Goal: Obtain resource: Download file/media

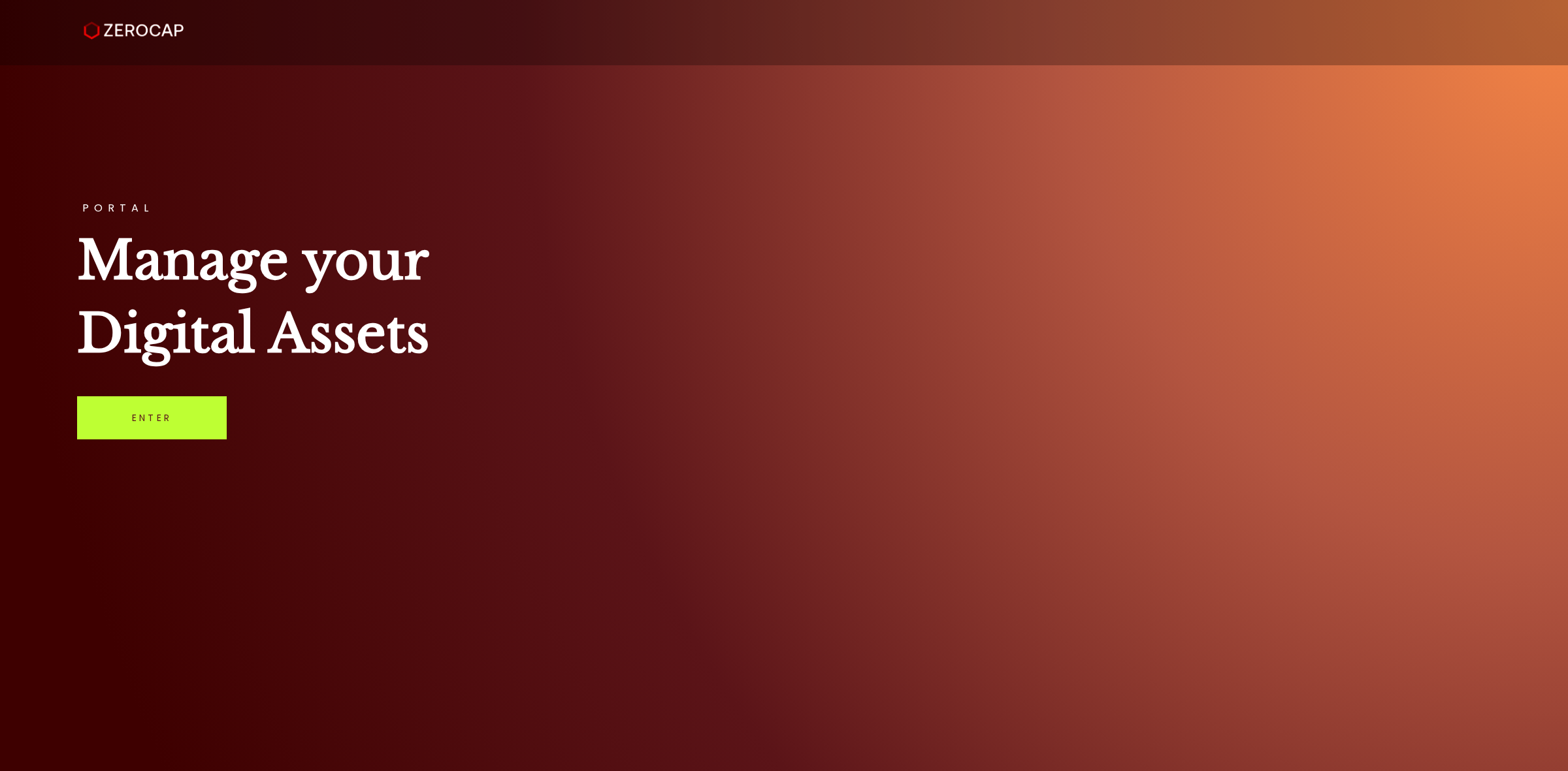
click at [191, 408] on link "Enter" at bounding box center [151, 418] width 150 height 43
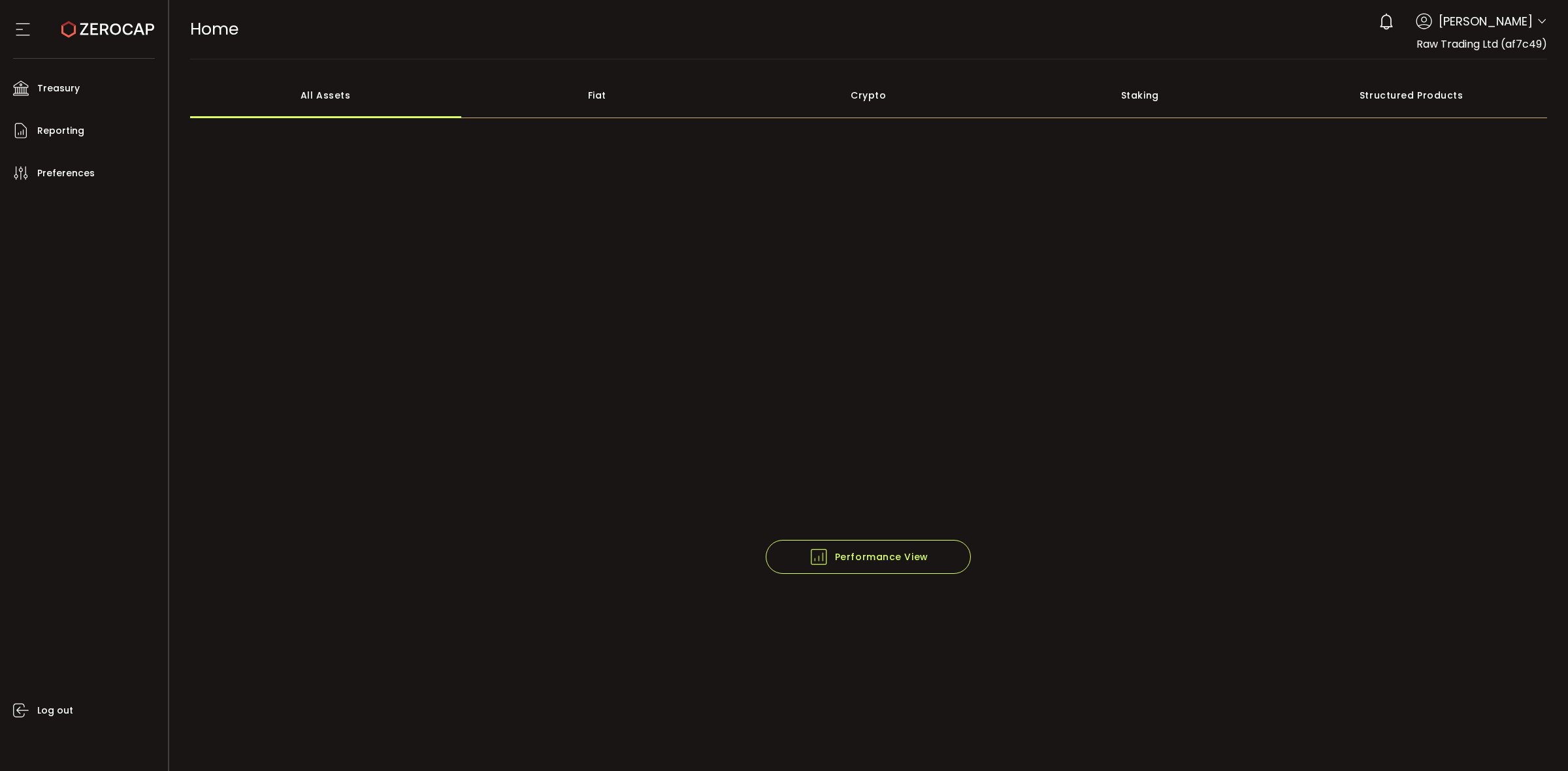
click at [1537, 27] on icon at bounding box center [1541, 22] width 11 height 11
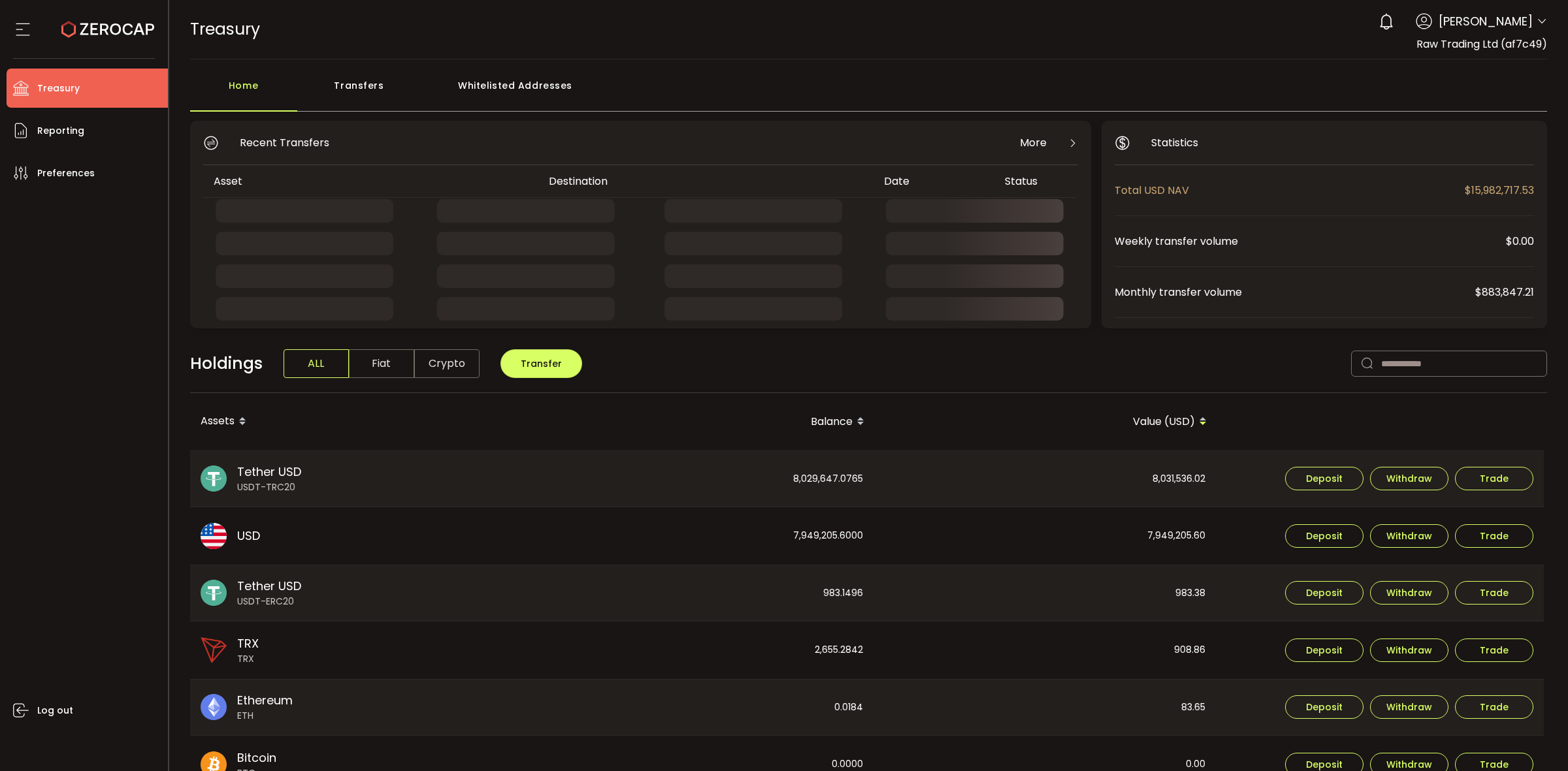
click at [1536, 30] on div "0 Raseem Chenglan Account Raw Trading Ltd (af7c49) Raw Trading Ltd (Payments) (…" at bounding box center [1459, 21] width 175 height 29
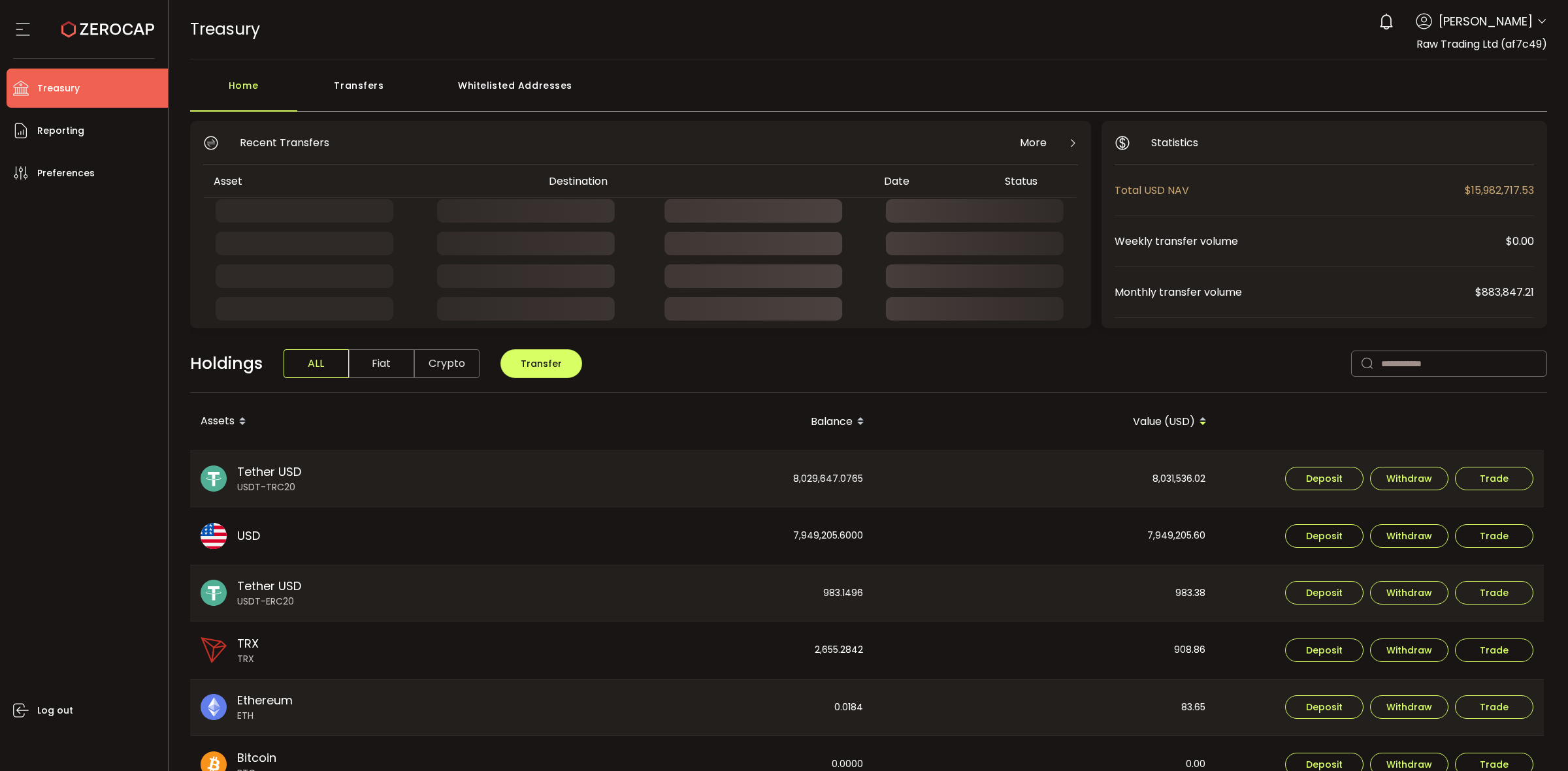
click at [1541, 24] on icon at bounding box center [1541, 22] width 11 height 11
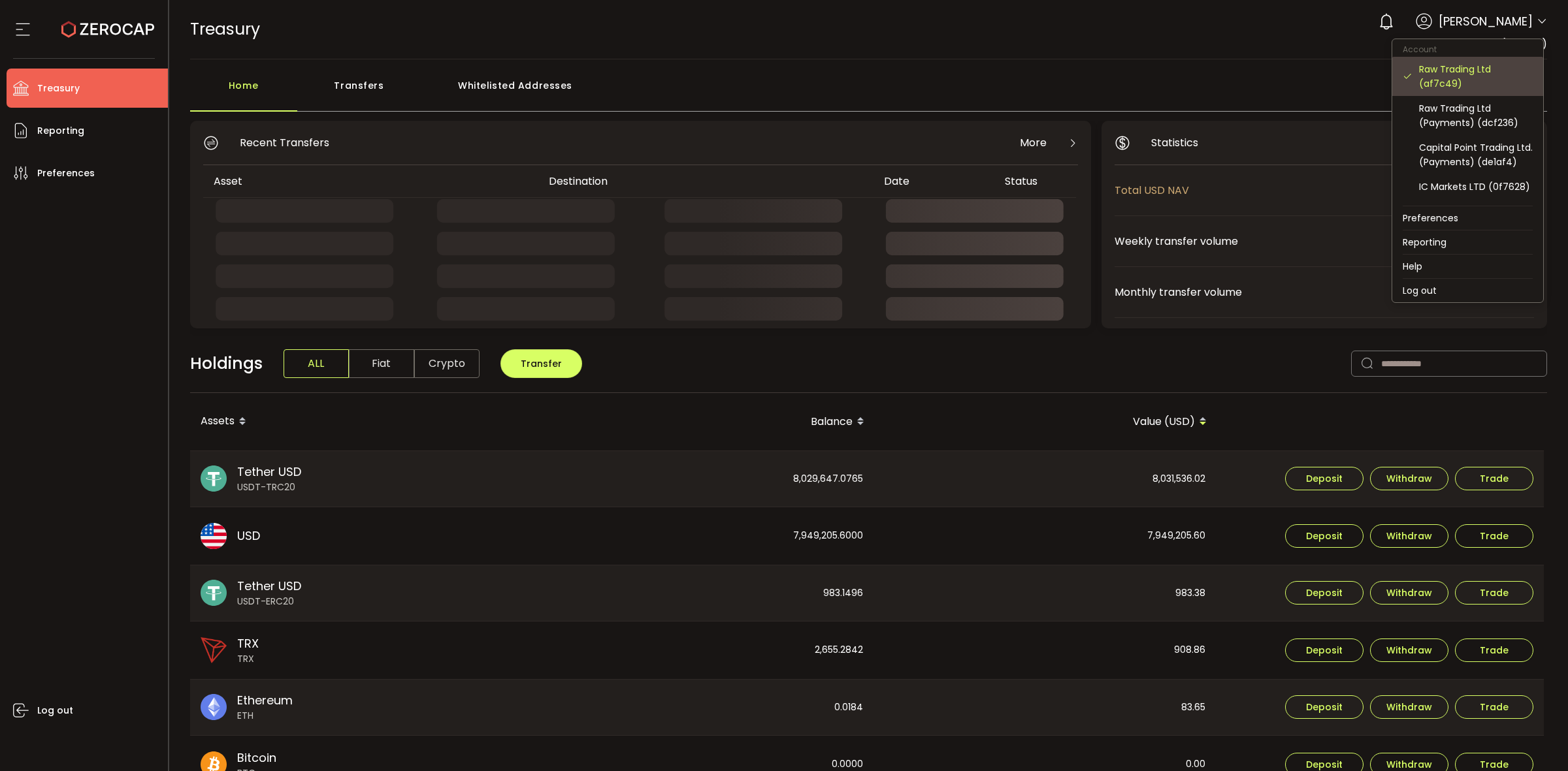
click at [1467, 87] on div "Raw Trading Ltd (af7c49)" at bounding box center [1476, 76] width 114 height 29
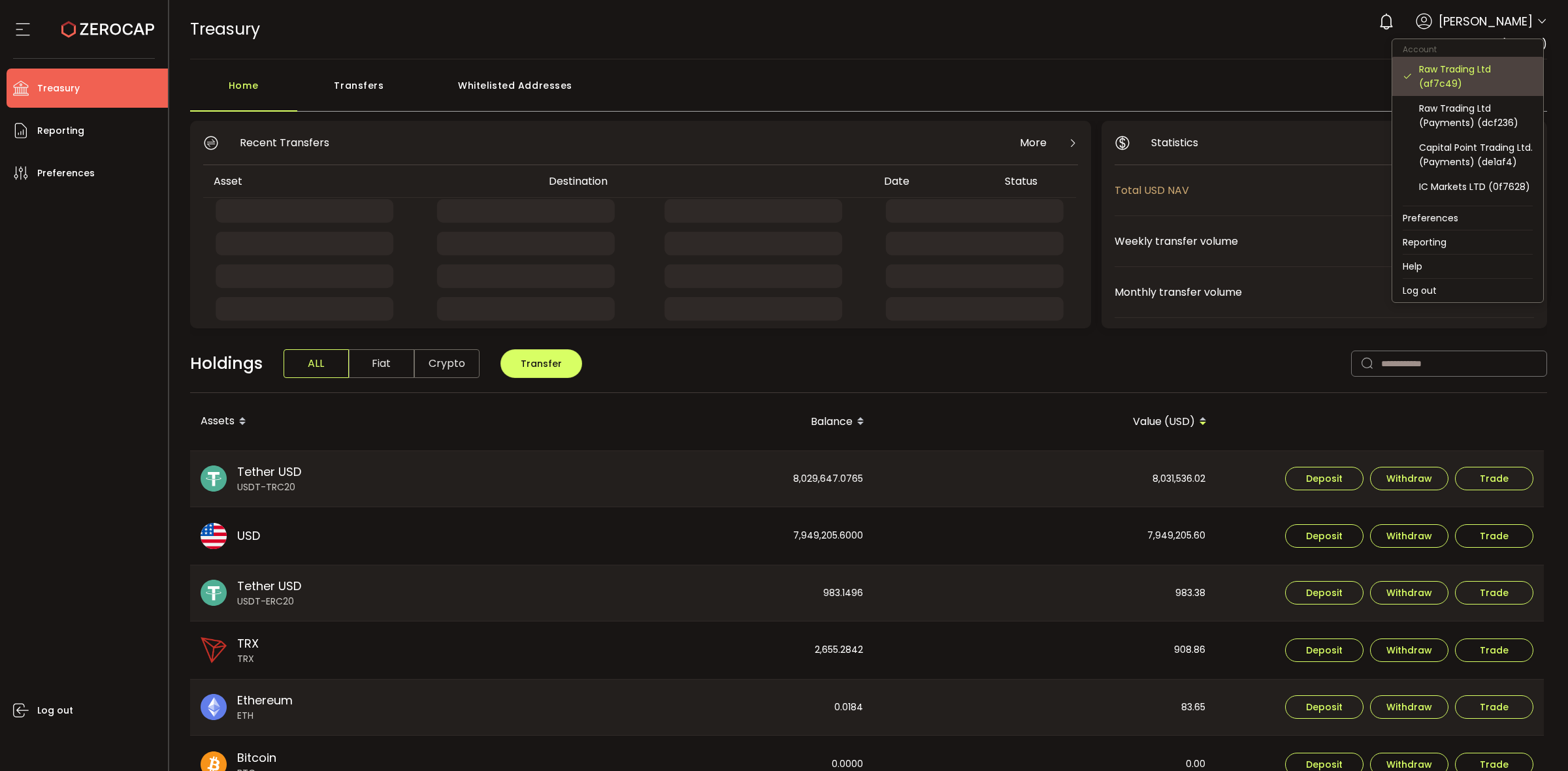
click at [1482, 79] on div "Raw Trading Ltd (af7c49)" at bounding box center [1476, 76] width 114 height 29
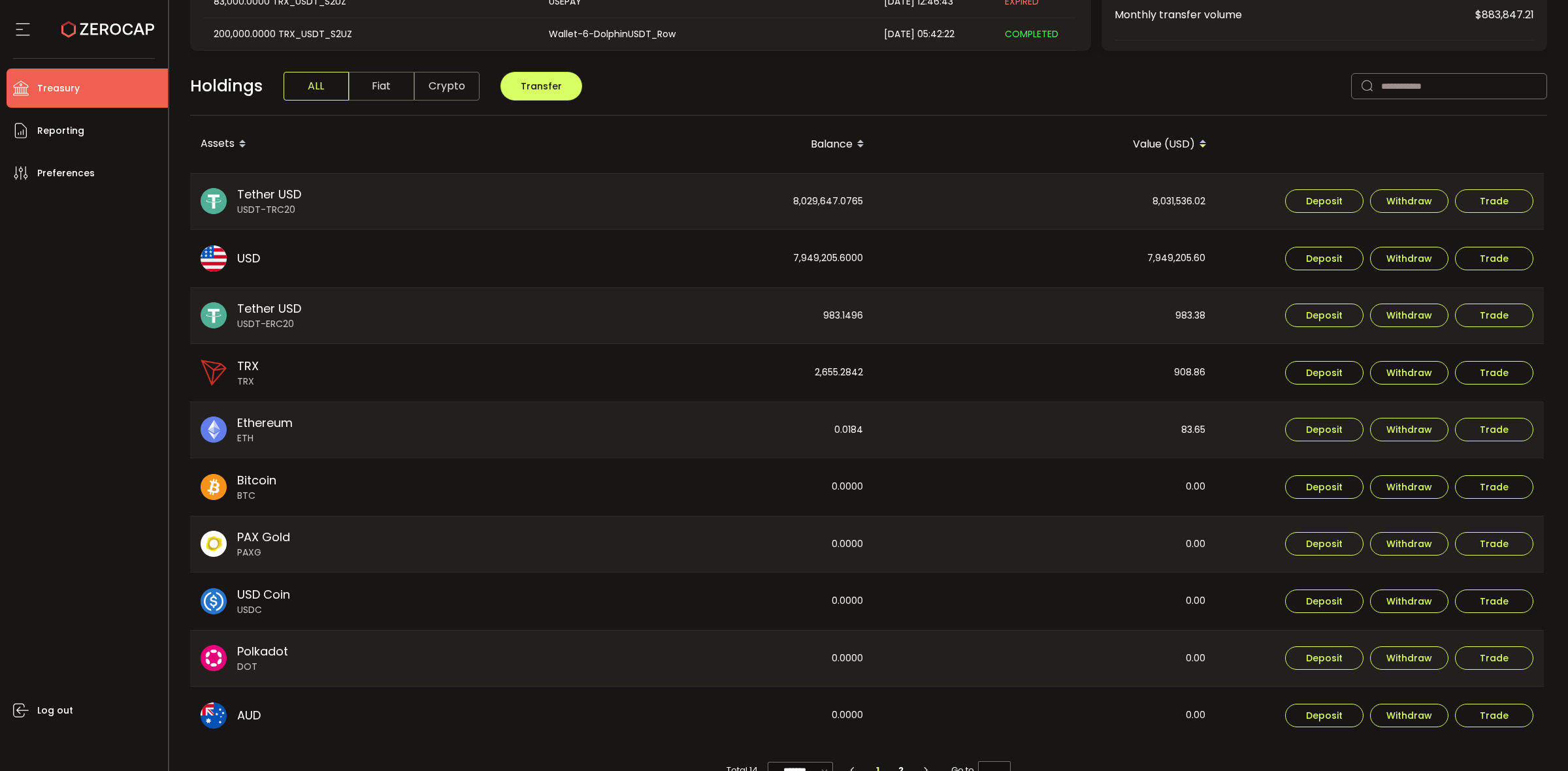
scroll to position [309, 0]
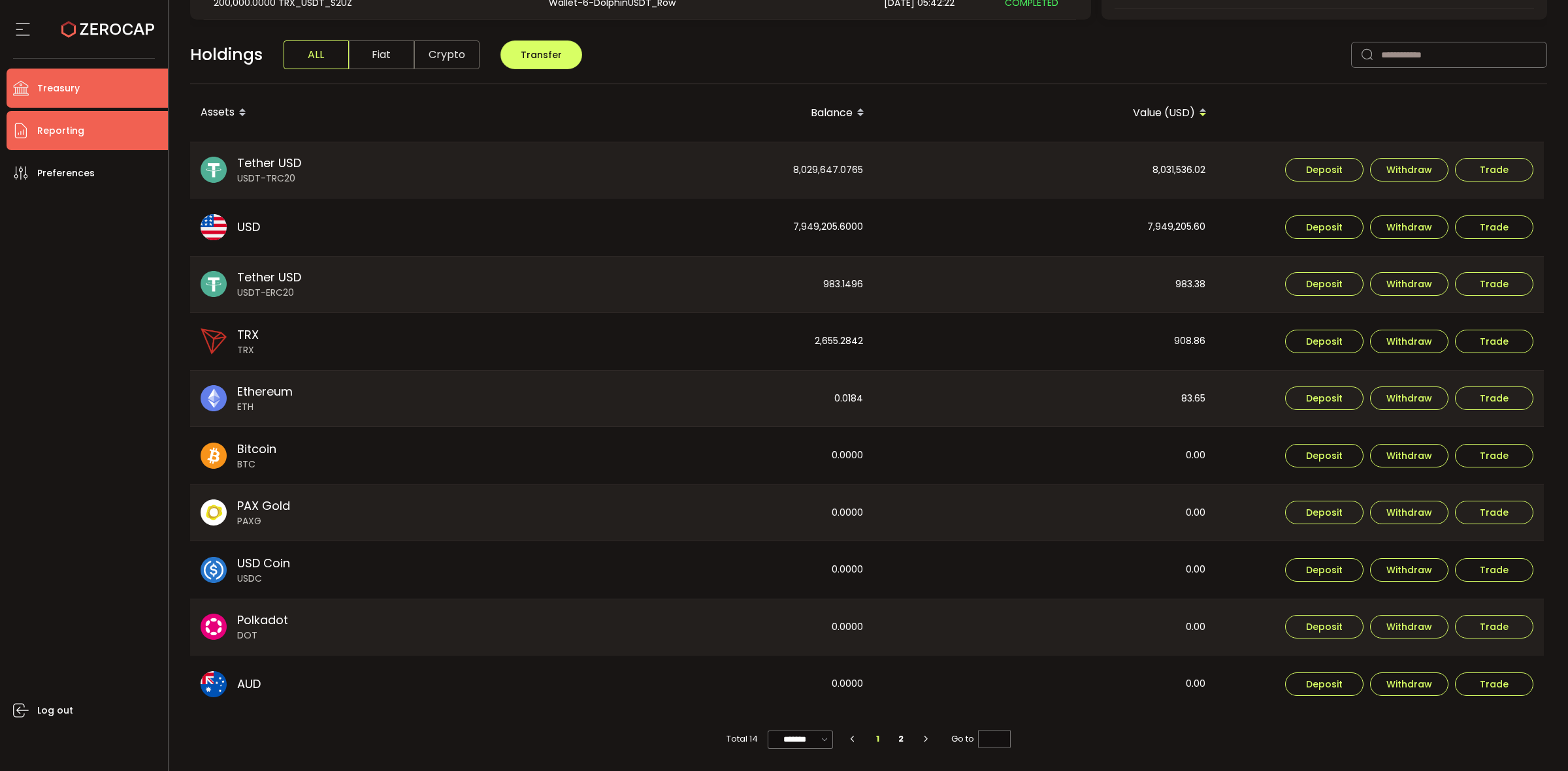
click at [73, 133] on span "Reporting" at bounding box center [61, 131] width 47 height 19
click at [73, 134] on span "Reporting" at bounding box center [61, 131] width 47 height 19
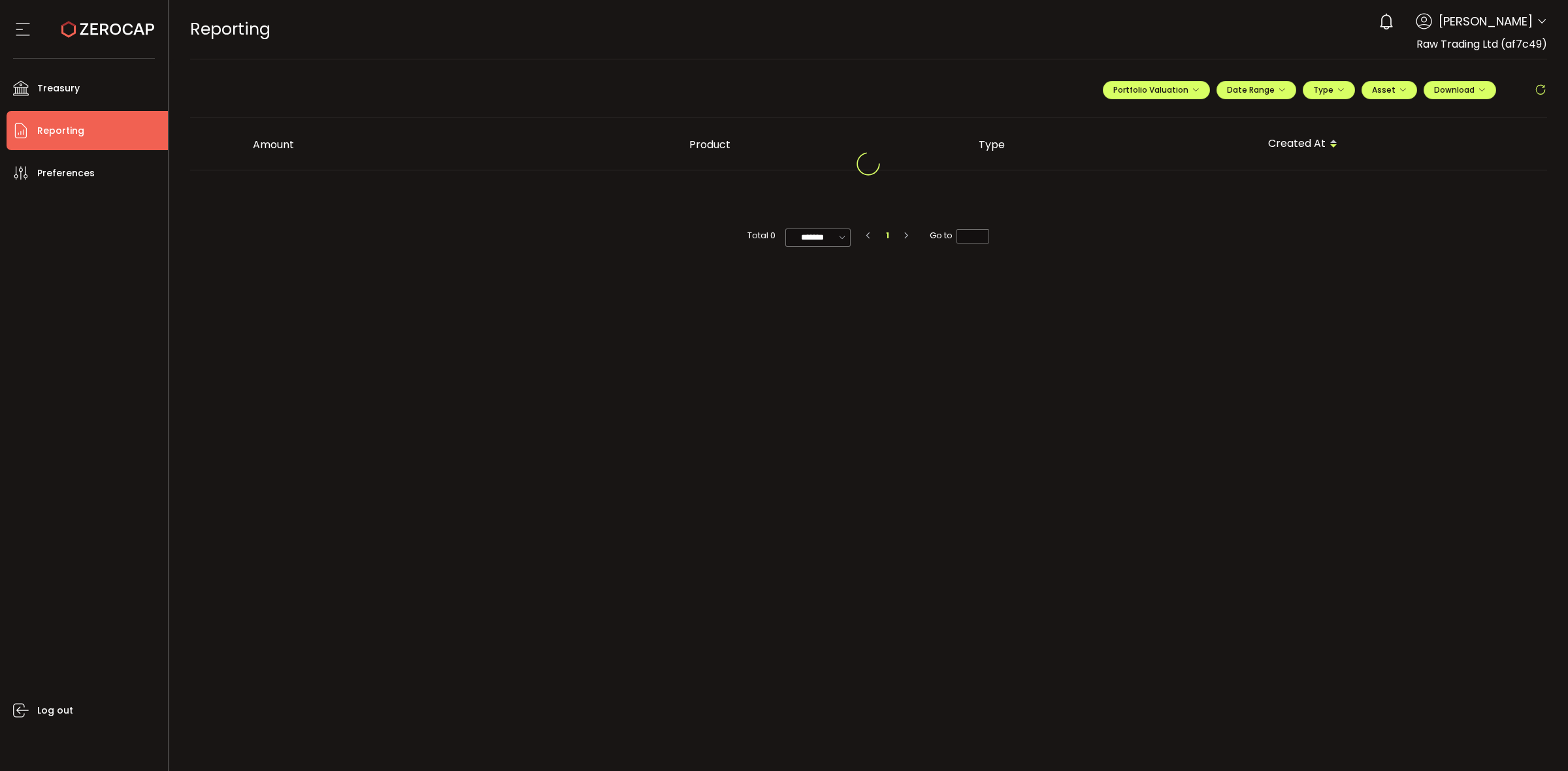
click at [83, 129] on li "Reporting" at bounding box center [88, 131] width 161 height 39
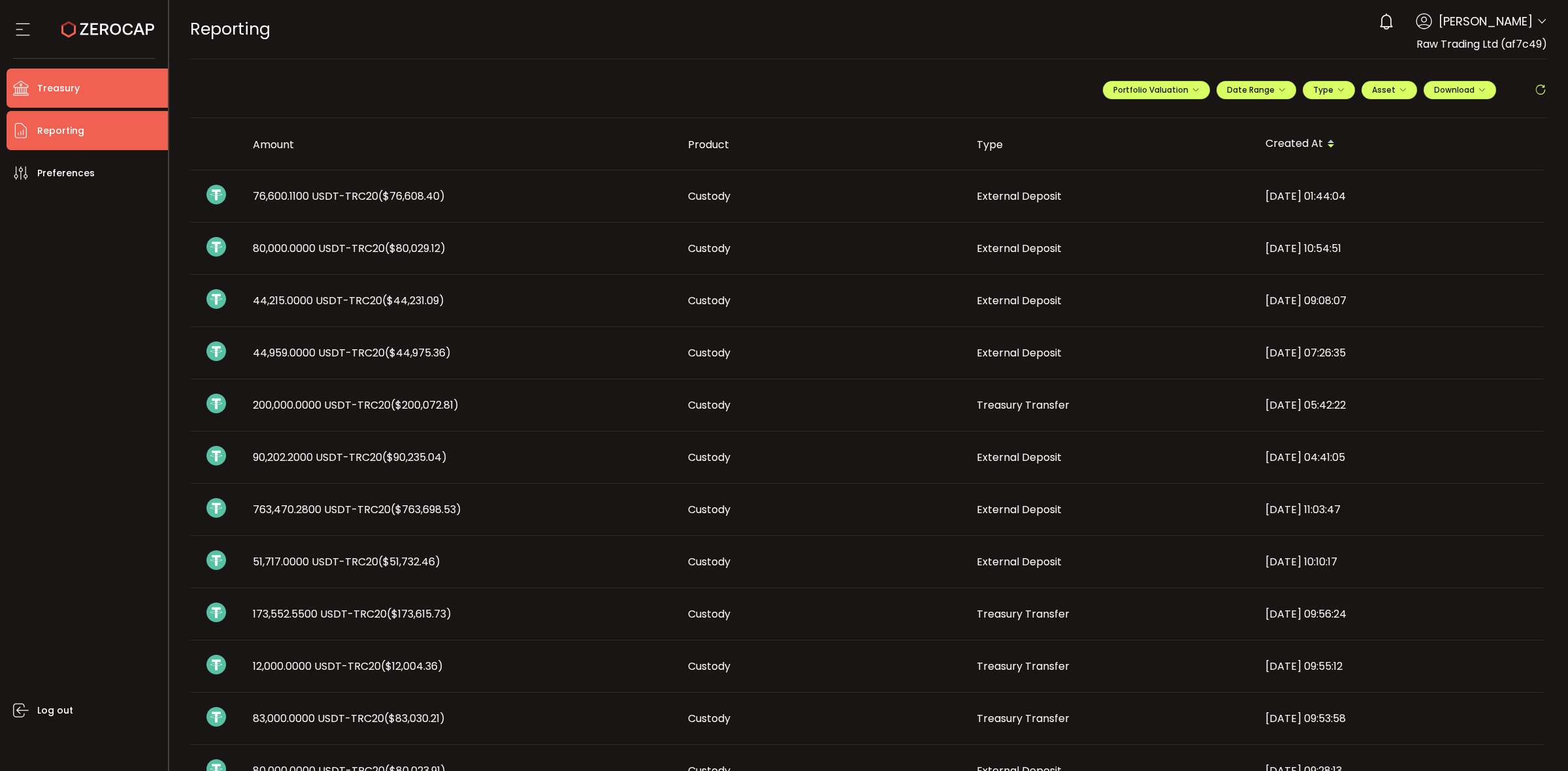
click at [70, 75] on li "Treasury" at bounding box center [88, 89] width 161 height 39
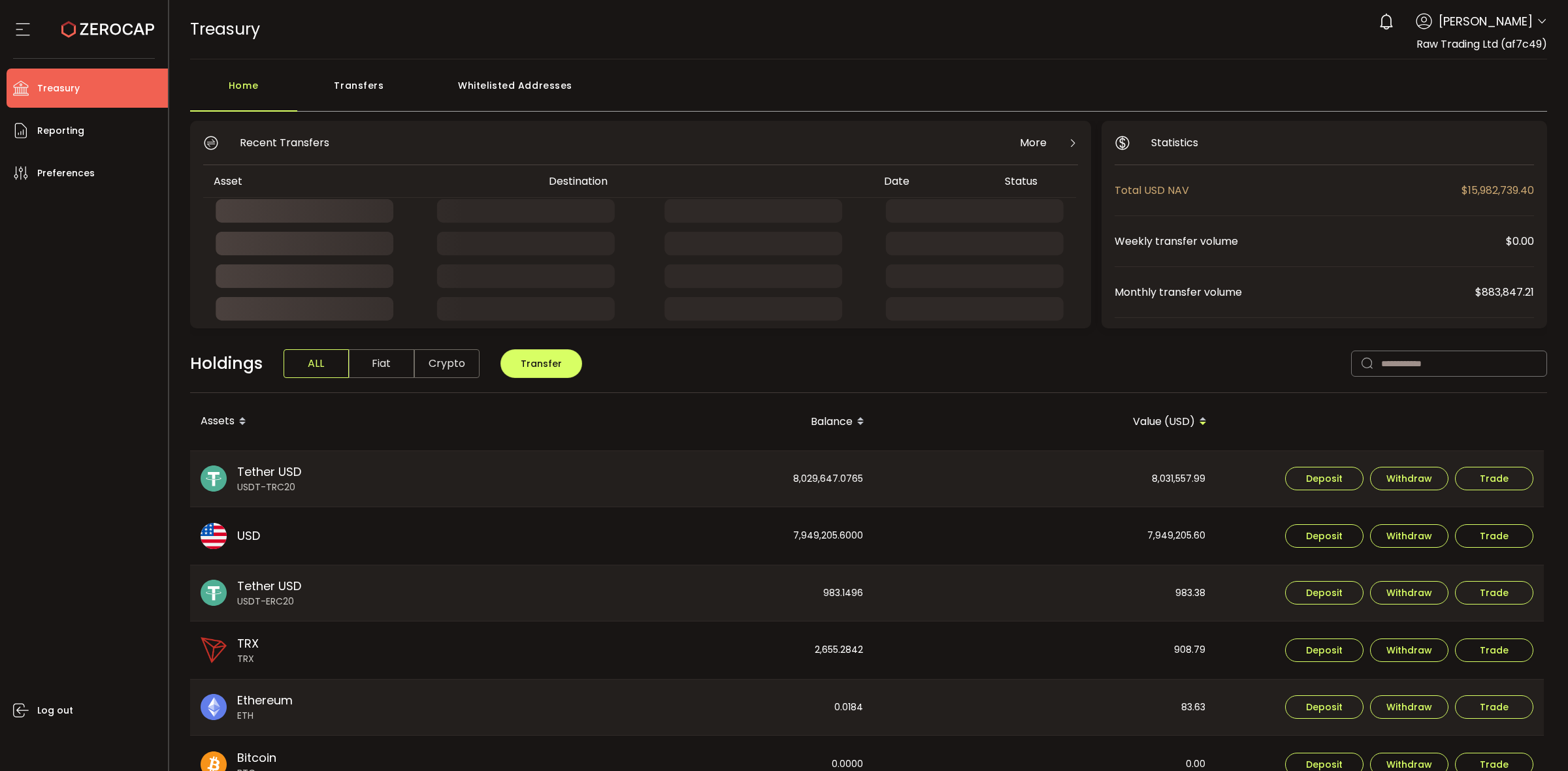
click at [315, 104] on div "Transfers" at bounding box center [359, 92] width 124 height 39
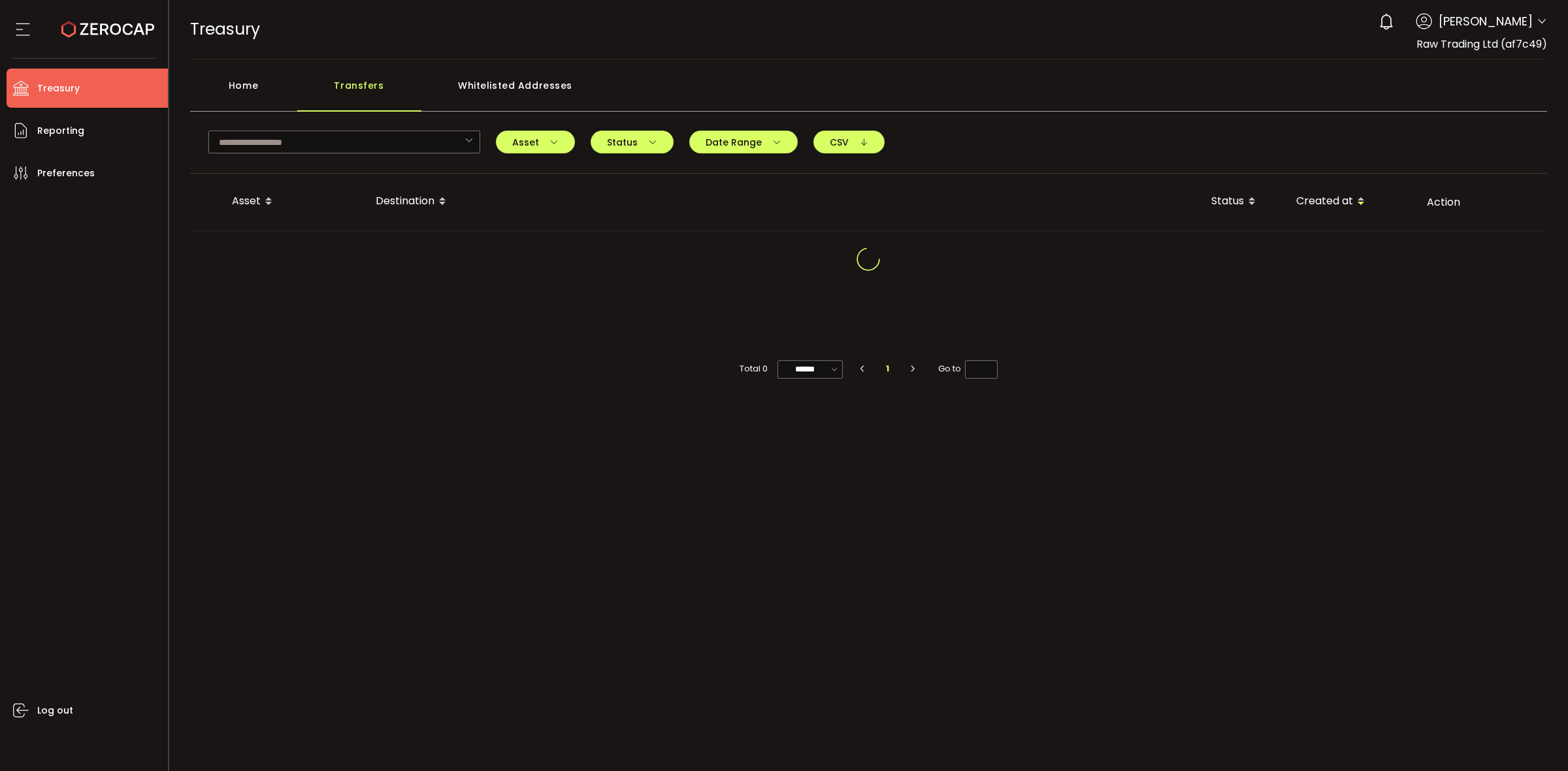
click at [357, 95] on div "Transfers" at bounding box center [359, 92] width 124 height 39
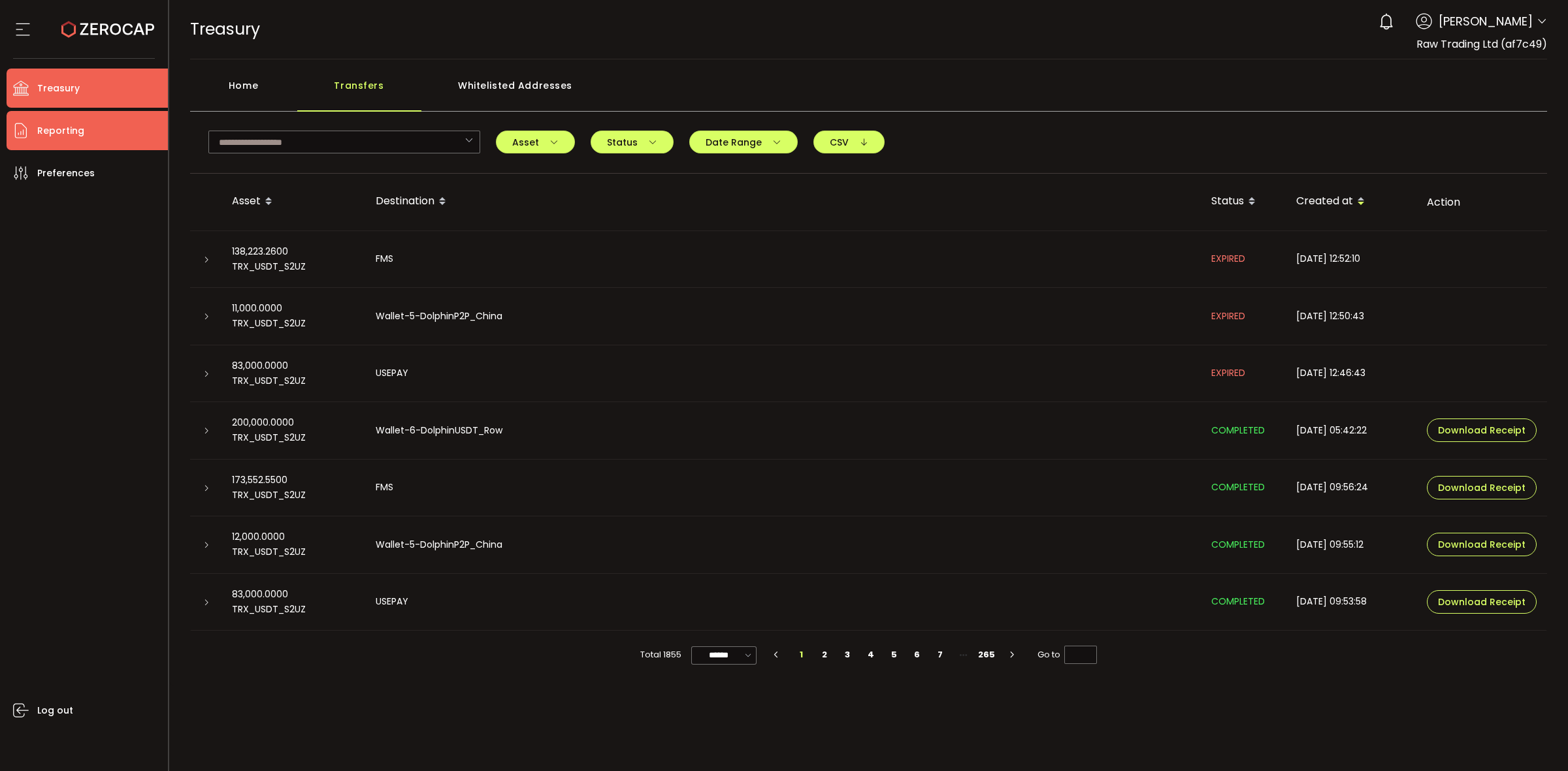
click at [87, 121] on li "Reporting" at bounding box center [88, 131] width 161 height 39
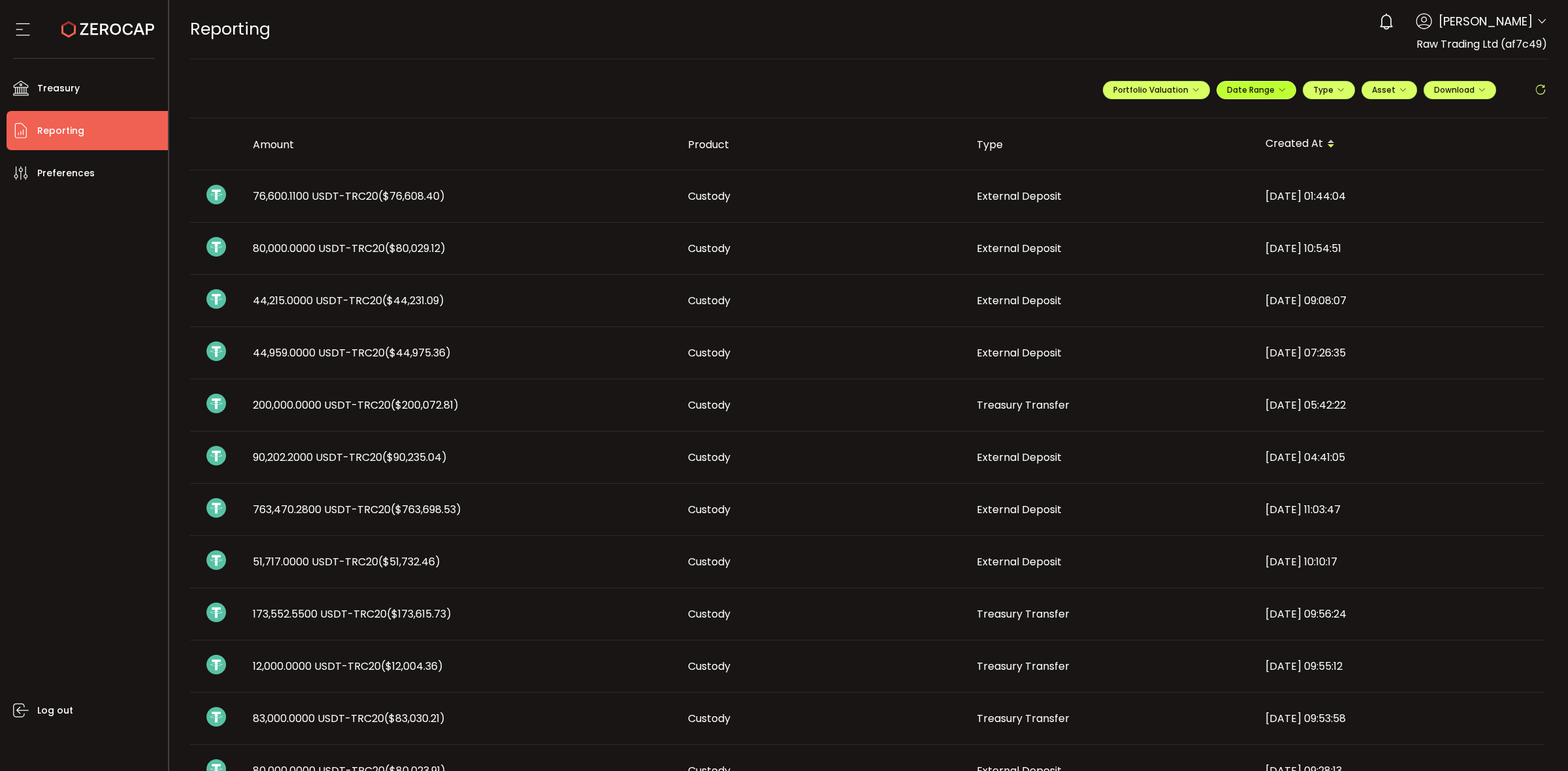
click at [1284, 86] on button "Date Range" at bounding box center [1255, 89] width 80 height 19
click at [1170, 119] on icon at bounding box center [1171, 116] width 17 height 13
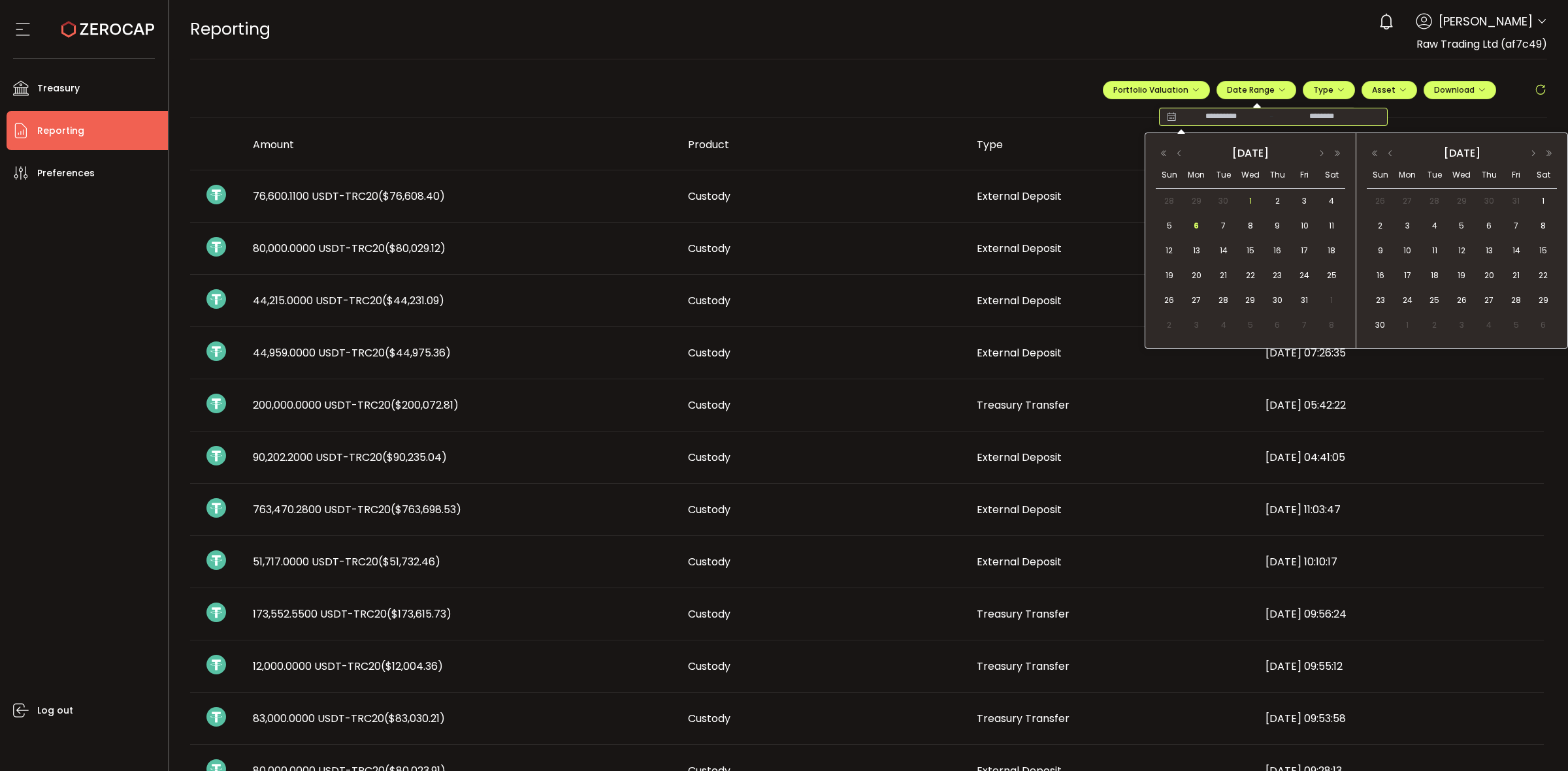
click at [1253, 200] on span "1" at bounding box center [1250, 202] width 16 height 16
click at [1196, 226] on span "6" at bounding box center [1196, 226] width 16 height 16
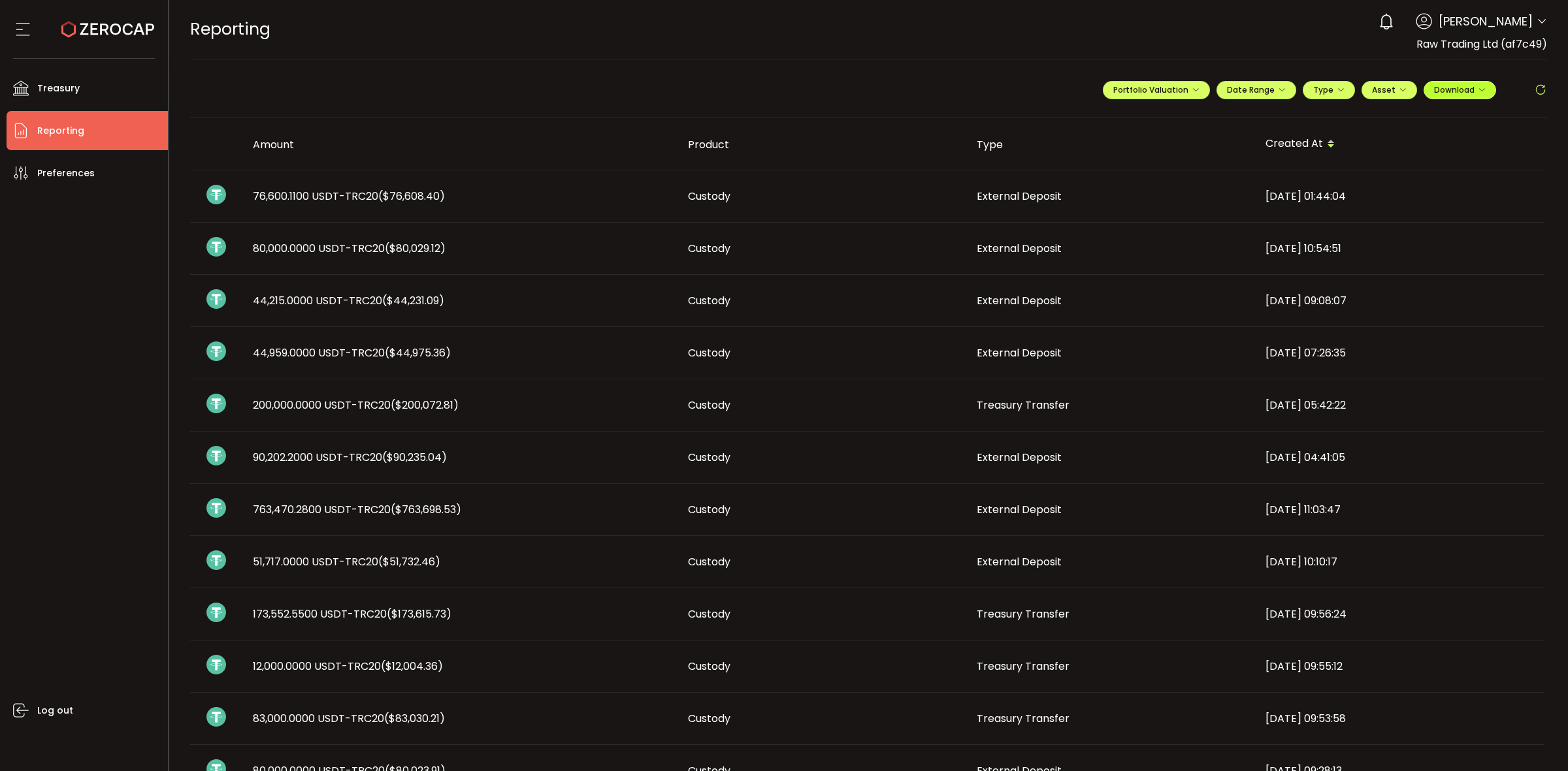
click at [1470, 95] on button "Download" at bounding box center [1460, 89] width 73 height 19
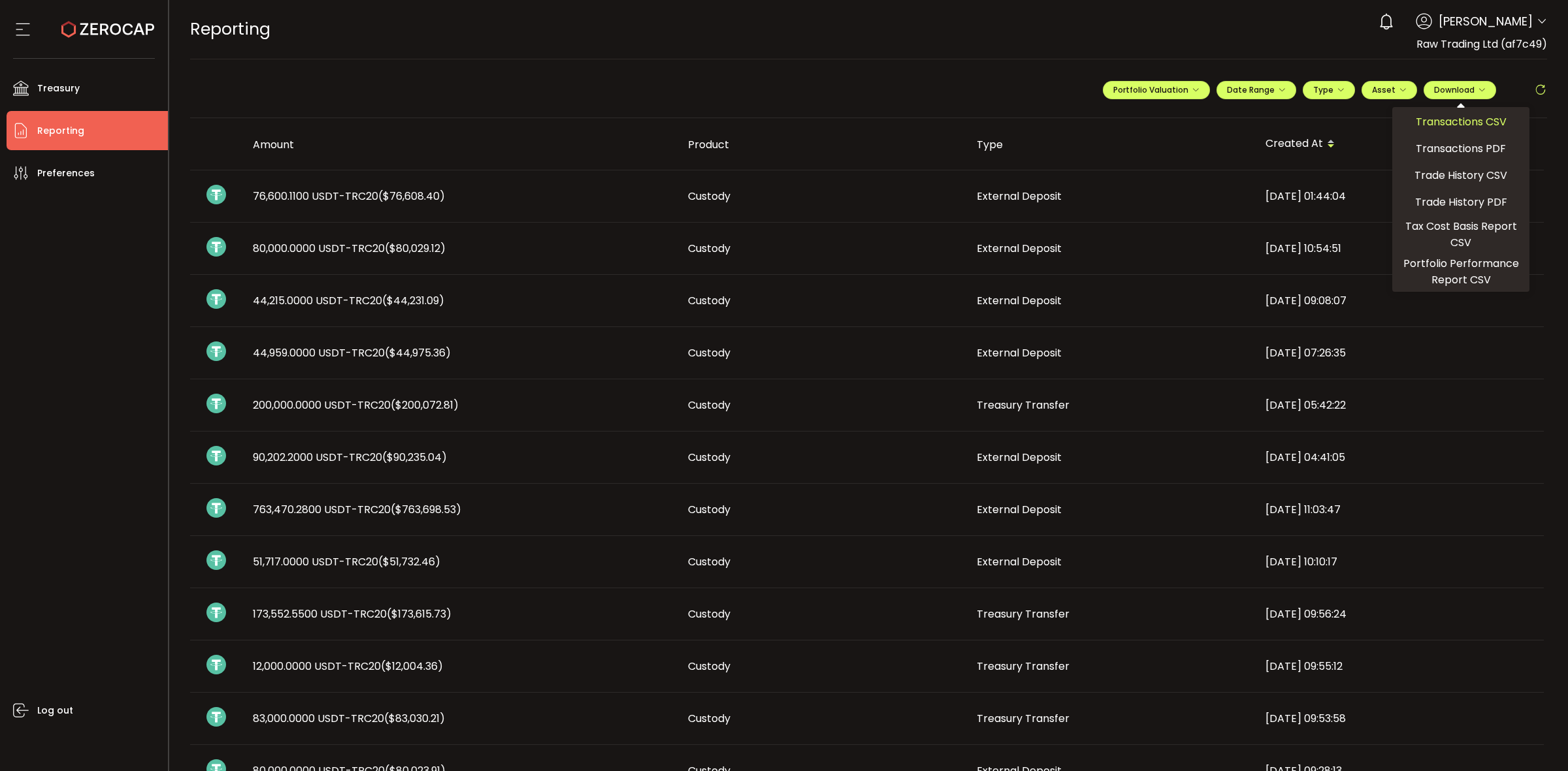
click at [1422, 131] on div "Transactions CSV" at bounding box center [1460, 122] width 131 height 24
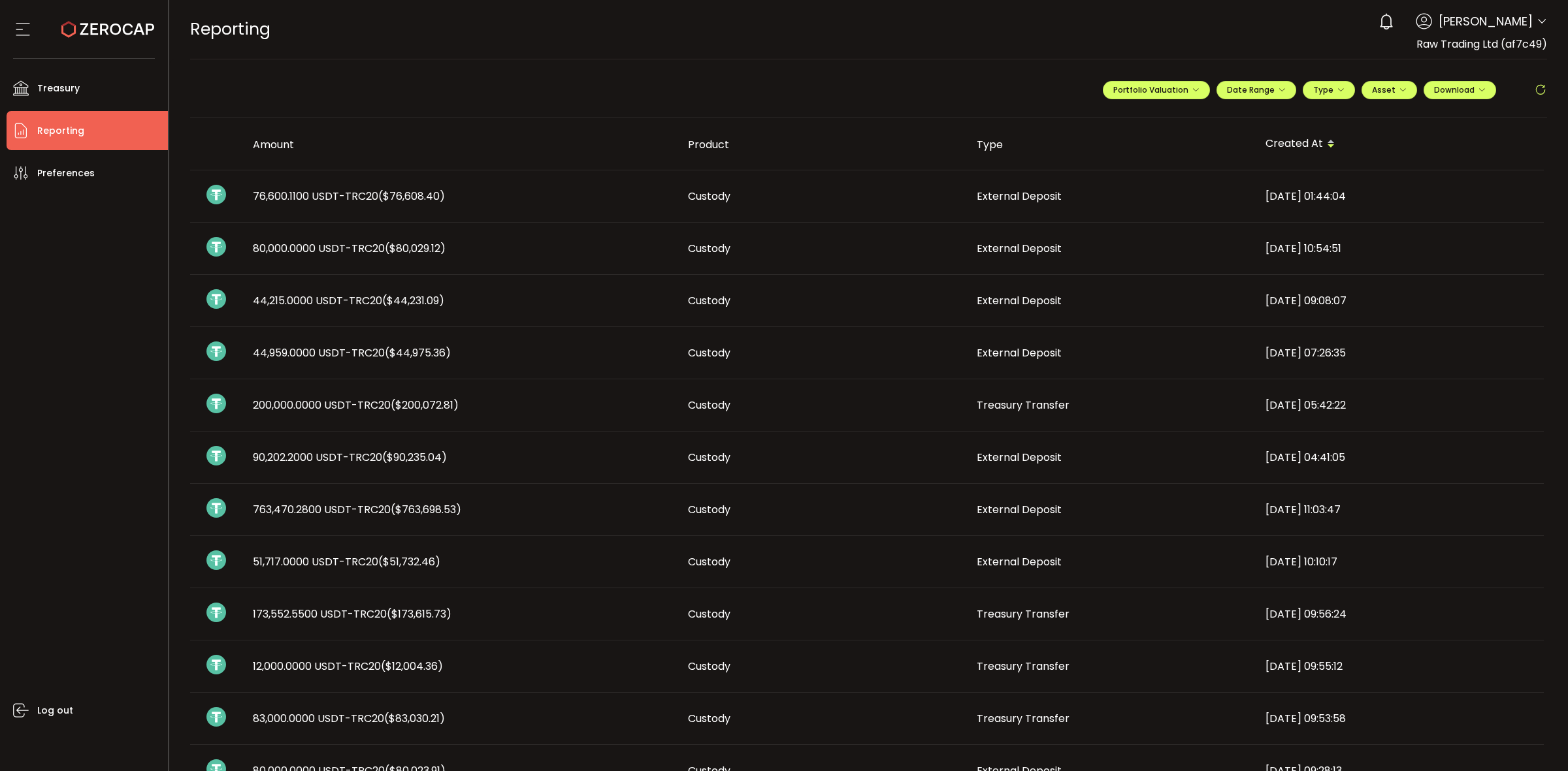
drag, startPoint x: 1554, startPoint y: 30, endPoint x: 1537, endPoint y: 23, distance: 18.4
click at [1553, 30] on header "PDF is being processed and will download to your computer REPORTING Buy Power $…" at bounding box center [869, 30] width 1399 height 59
click at [1537, 22] on icon at bounding box center [1541, 22] width 11 height 11
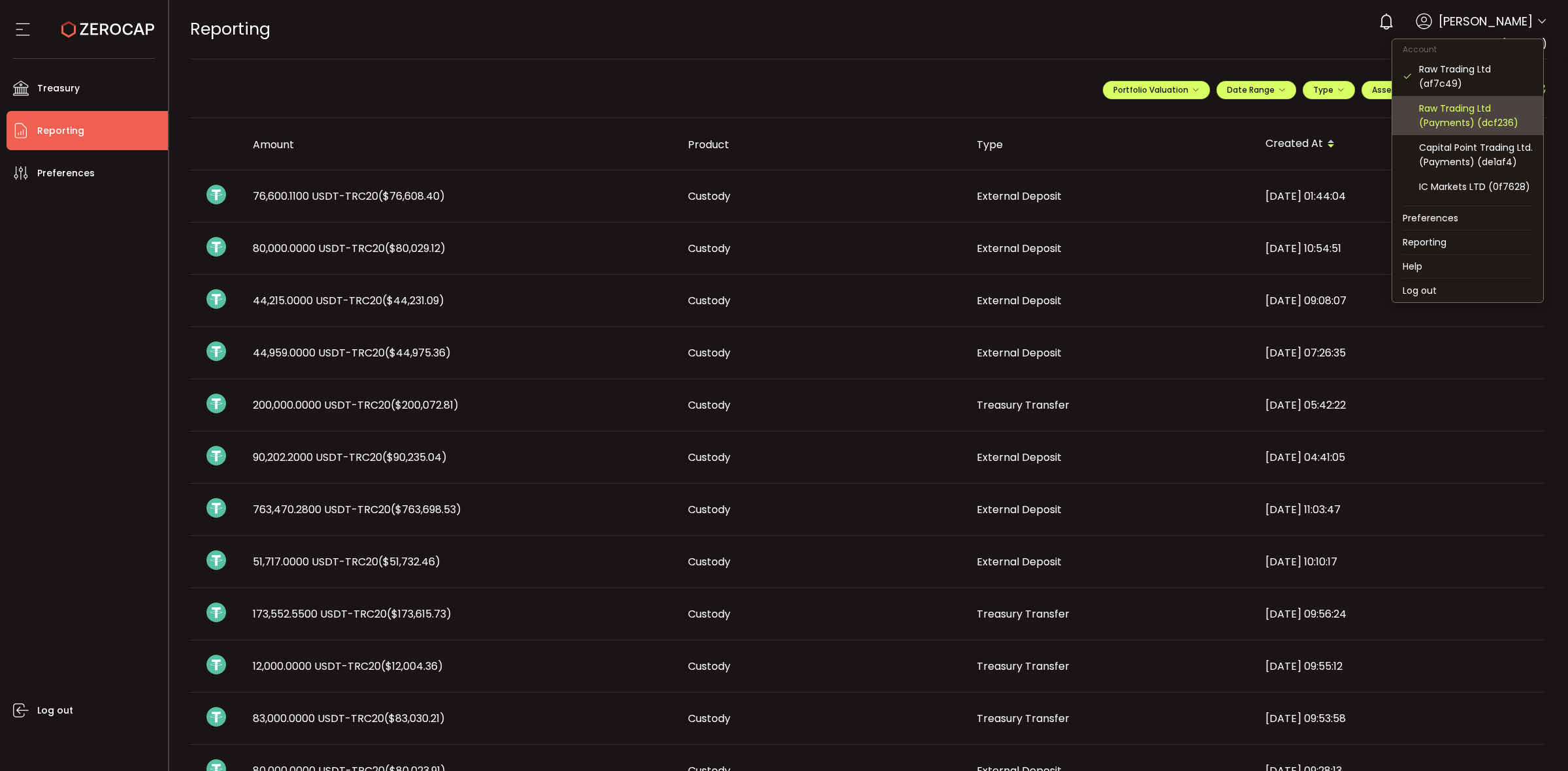
click at [1479, 106] on div "Raw Trading Ltd (Payments) (dcf236)" at bounding box center [1476, 115] width 114 height 29
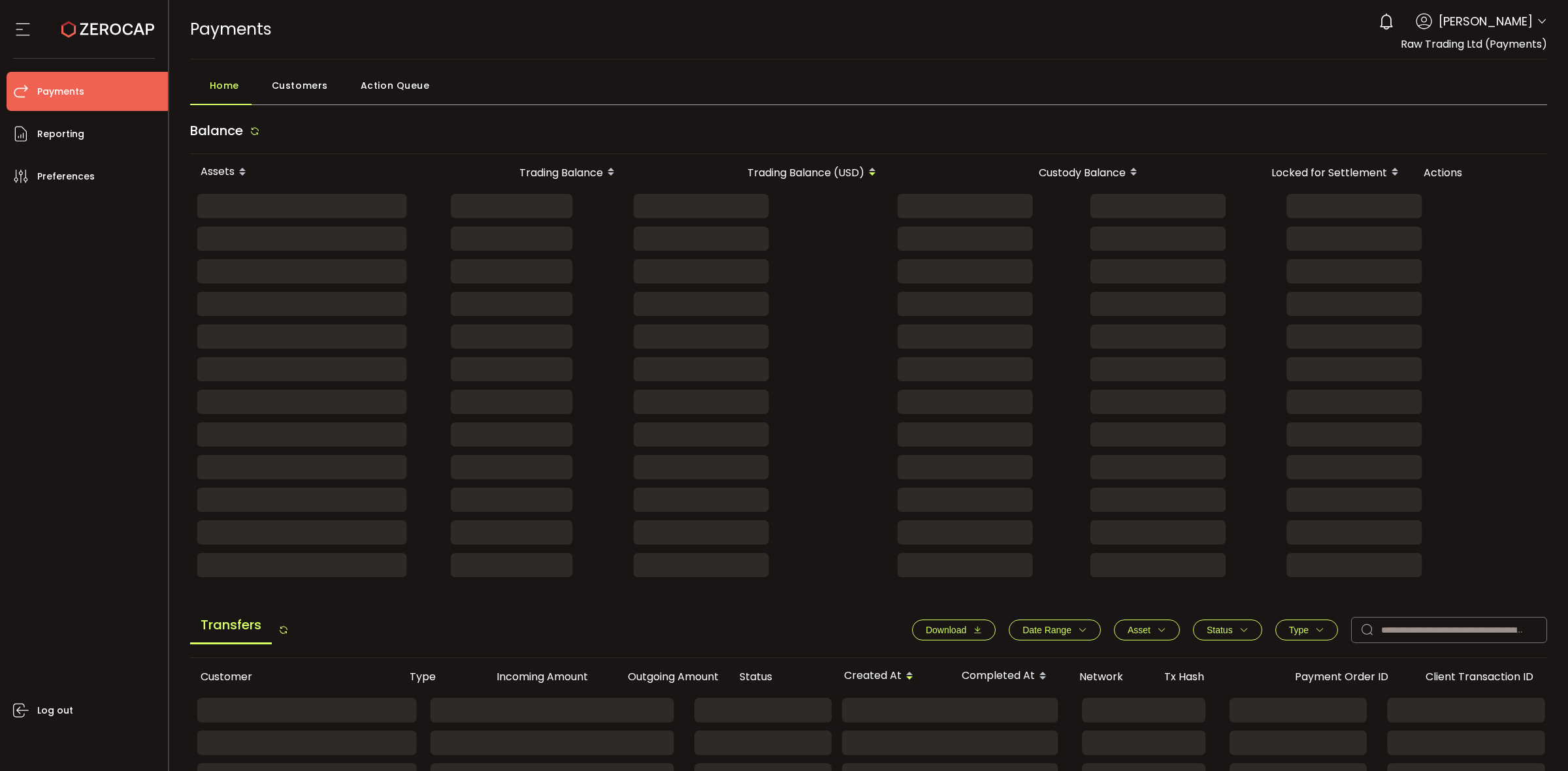
click at [1484, 79] on div "Home Customers Action Queue" at bounding box center [869, 89] width 1357 height 32
click at [1538, 27] on icon at bounding box center [1541, 22] width 11 height 11
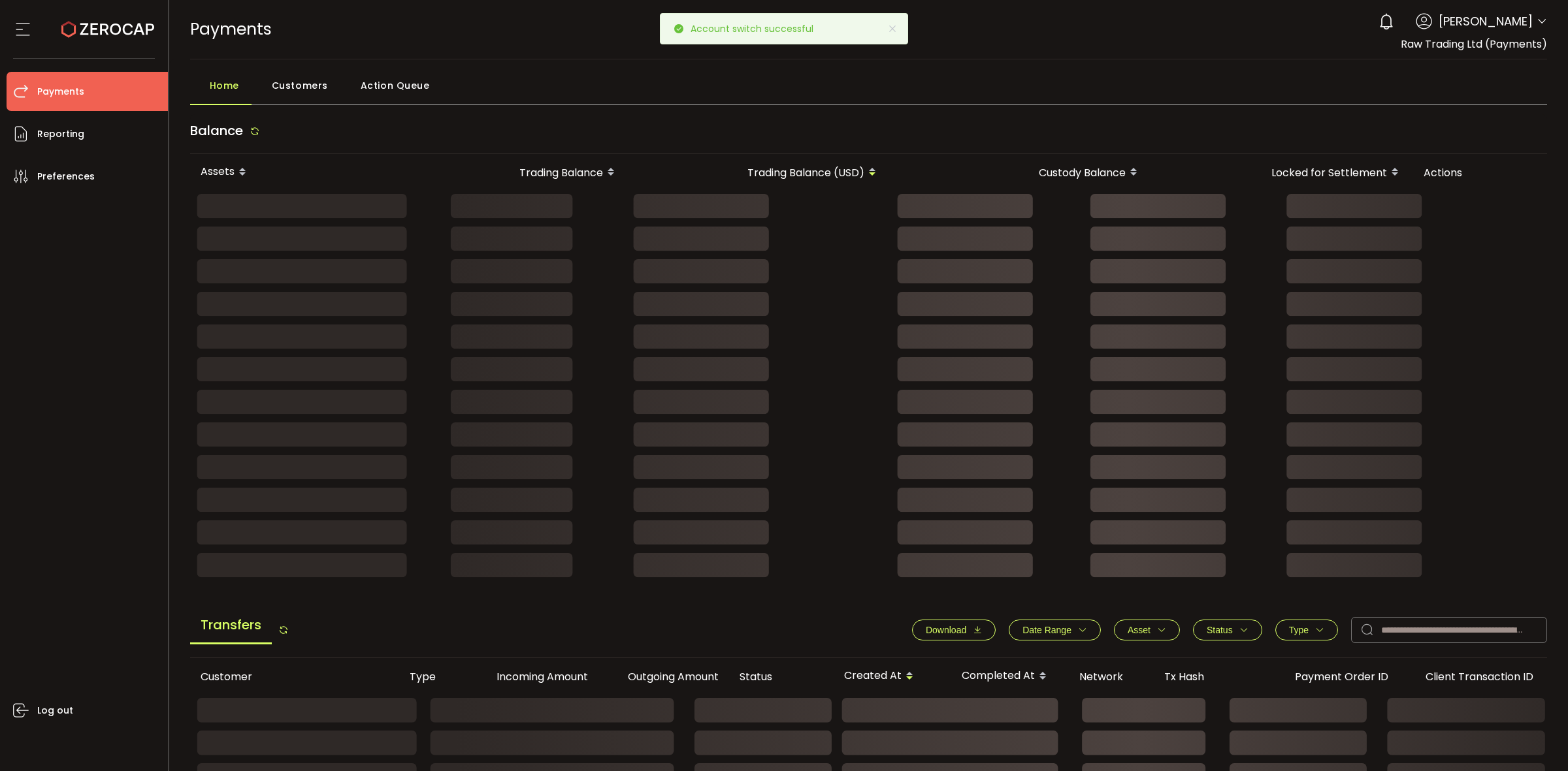
click at [1537, 23] on icon at bounding box center [1541, 22] width 11 height 11
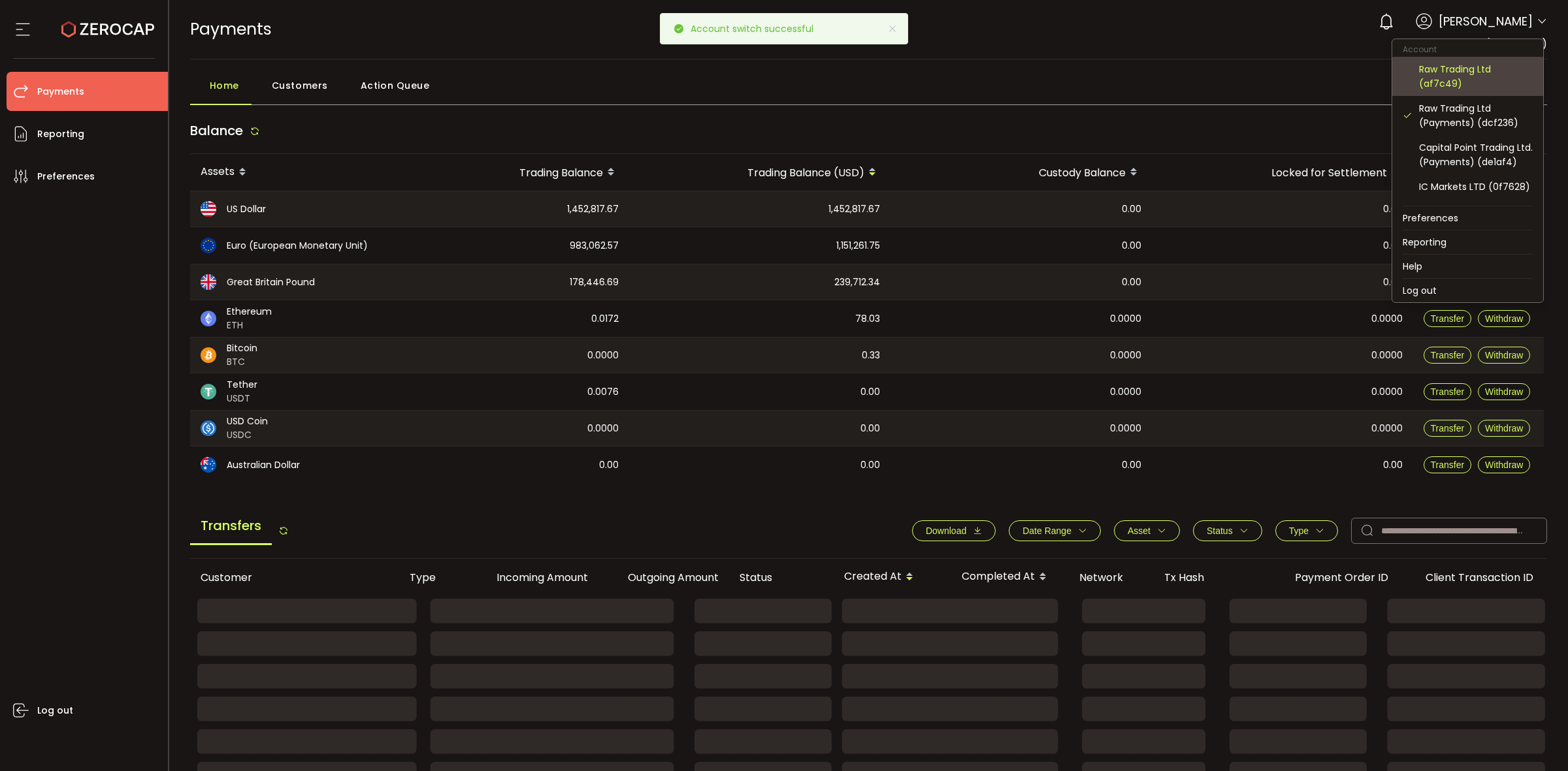
click at [1477, 77] on div "Raw Trading Ltd (af7c49)" at bounding box center [1476, 76] width 114 height 29
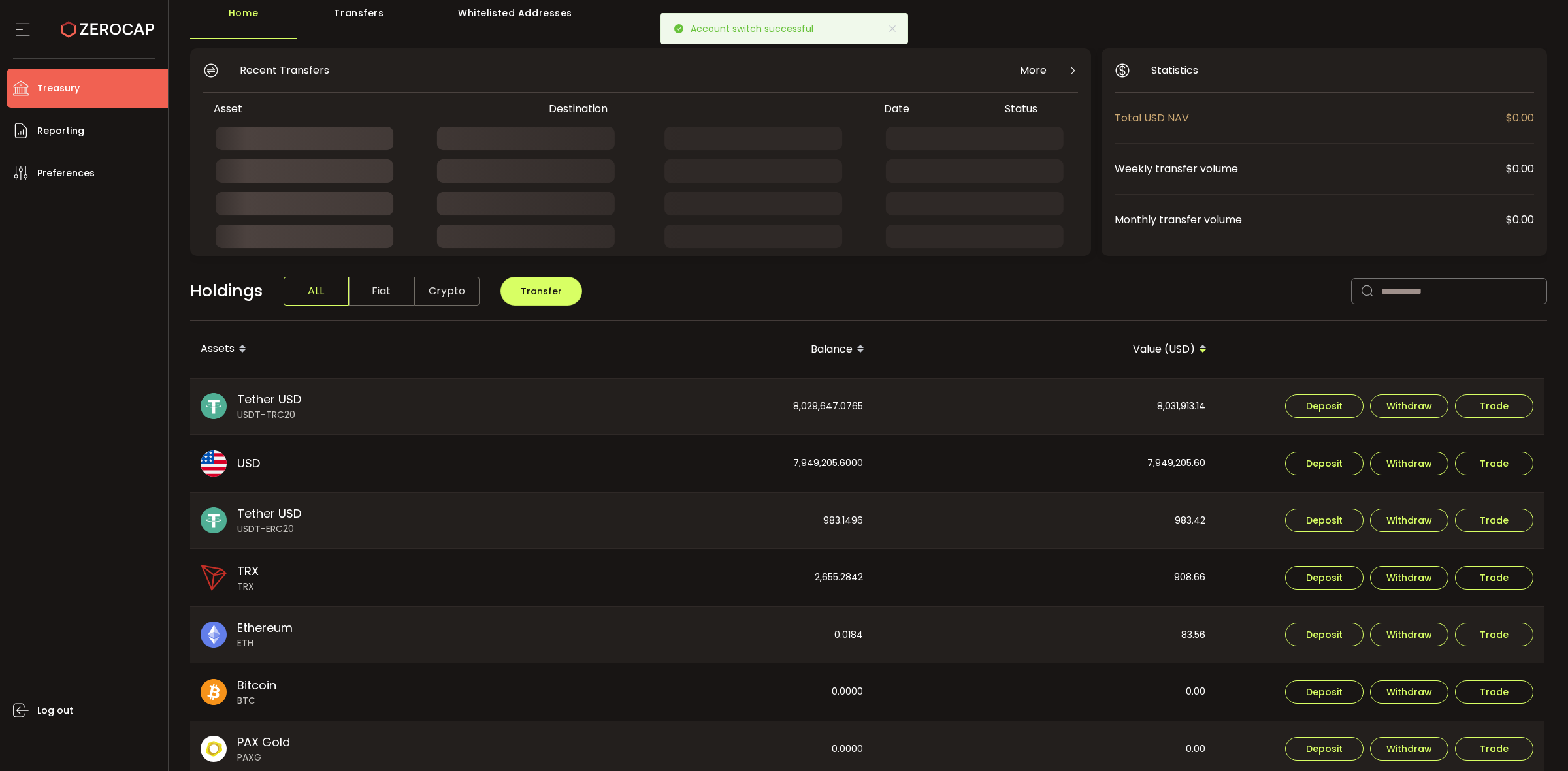
scroll to position [163, 0]
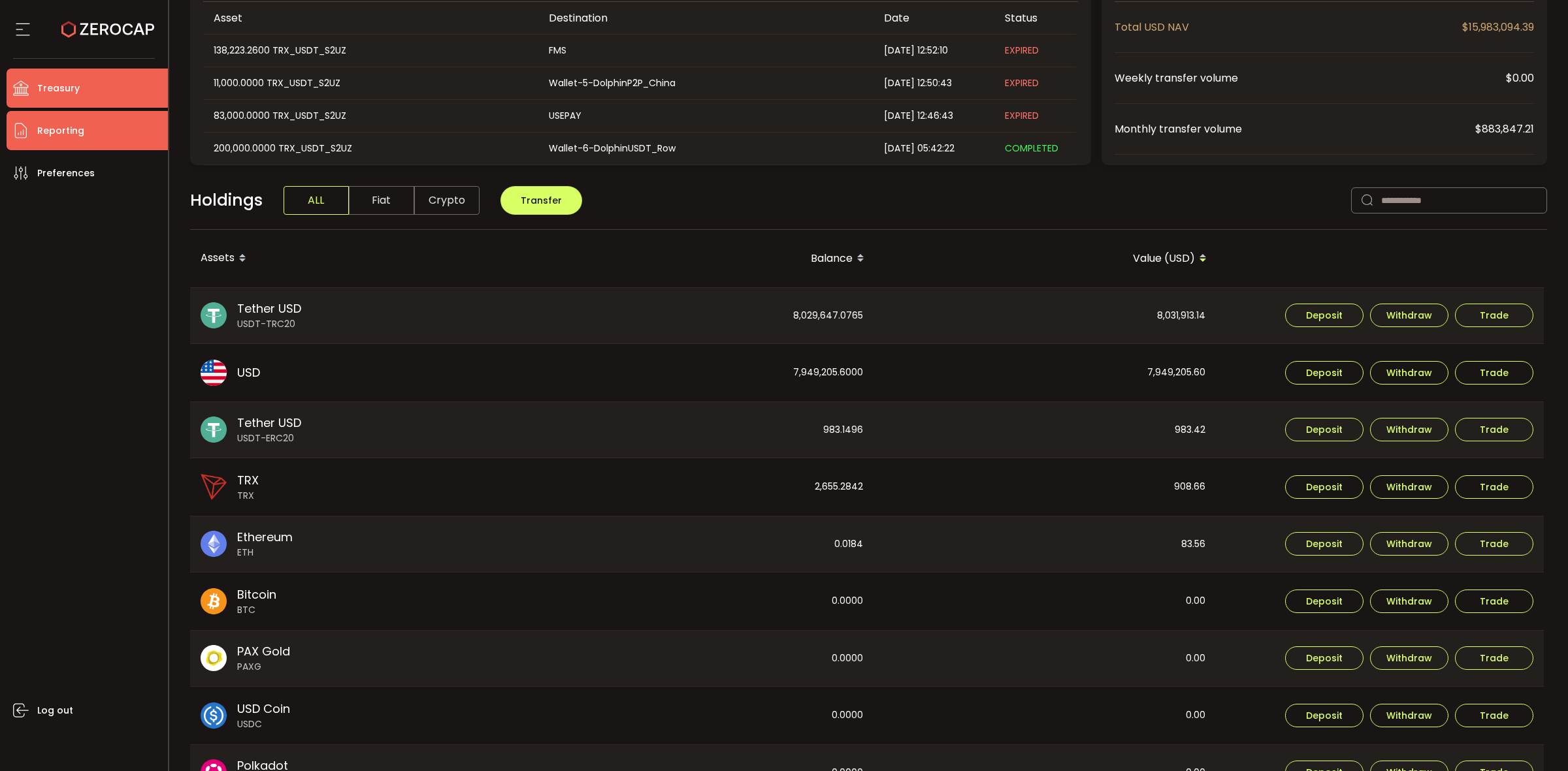
click at [75, 138] on span "Reporting" at bounding box center [61, 131] width 47 height 19
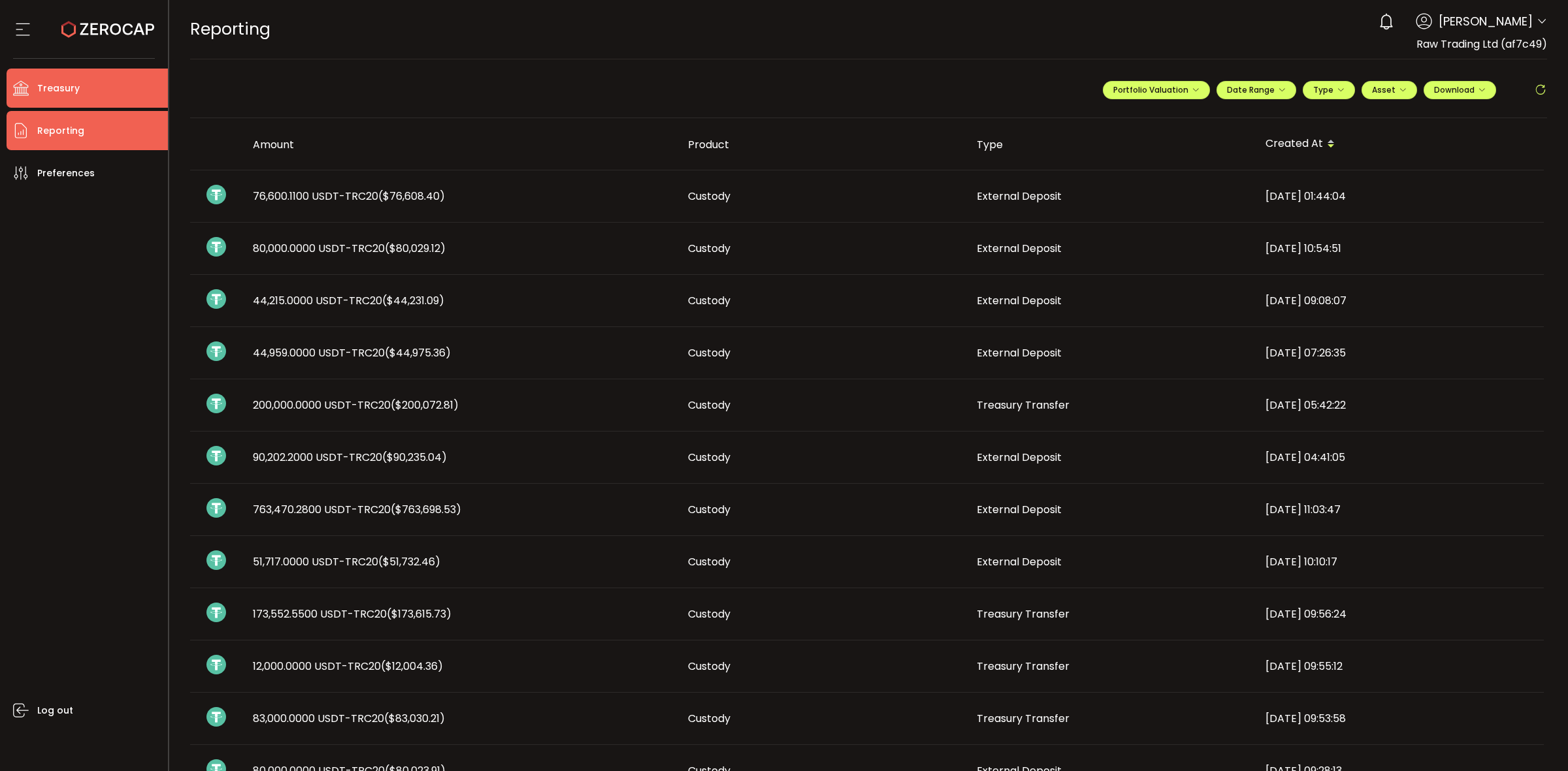
click at [67, 81] on span "Treasury" at bounding box center [58, 88] width 42 height 19
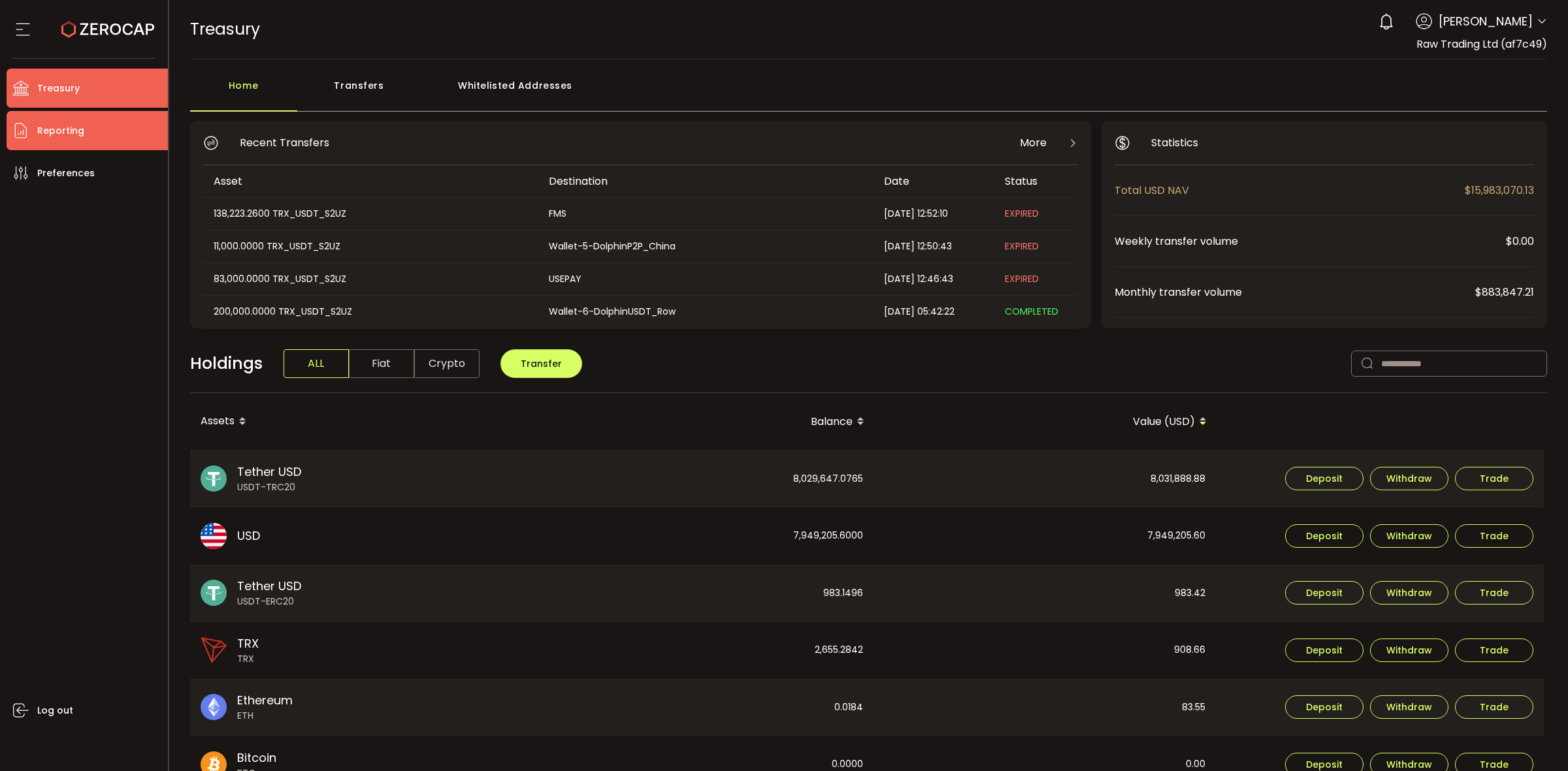
click at [93, 131] on li "Reporting" at bounding box center [88, 131] width 161 height 39
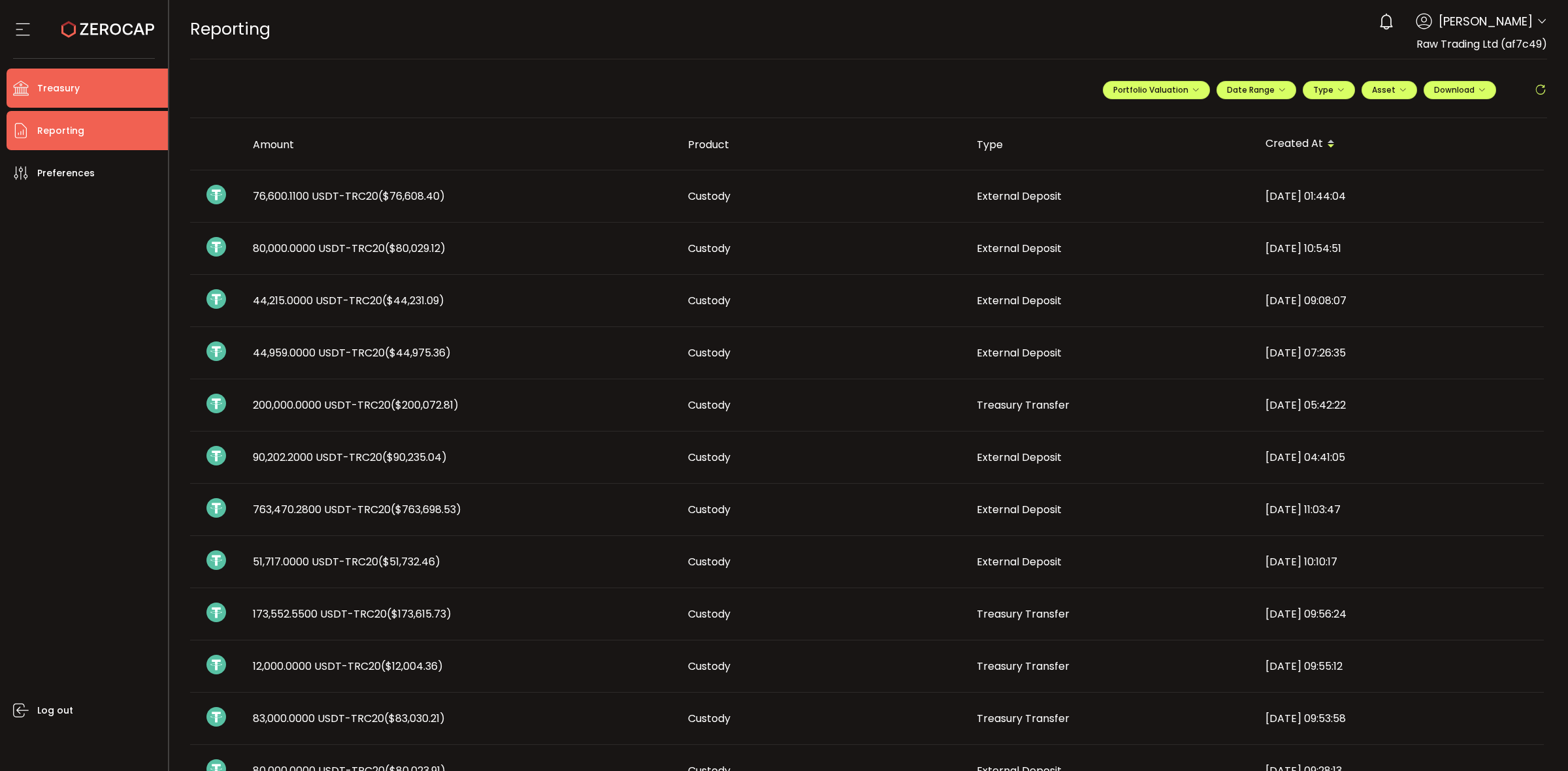
click at [70, 82] on span "Treasury" at bounding box center [58, 88] width 42 height 19
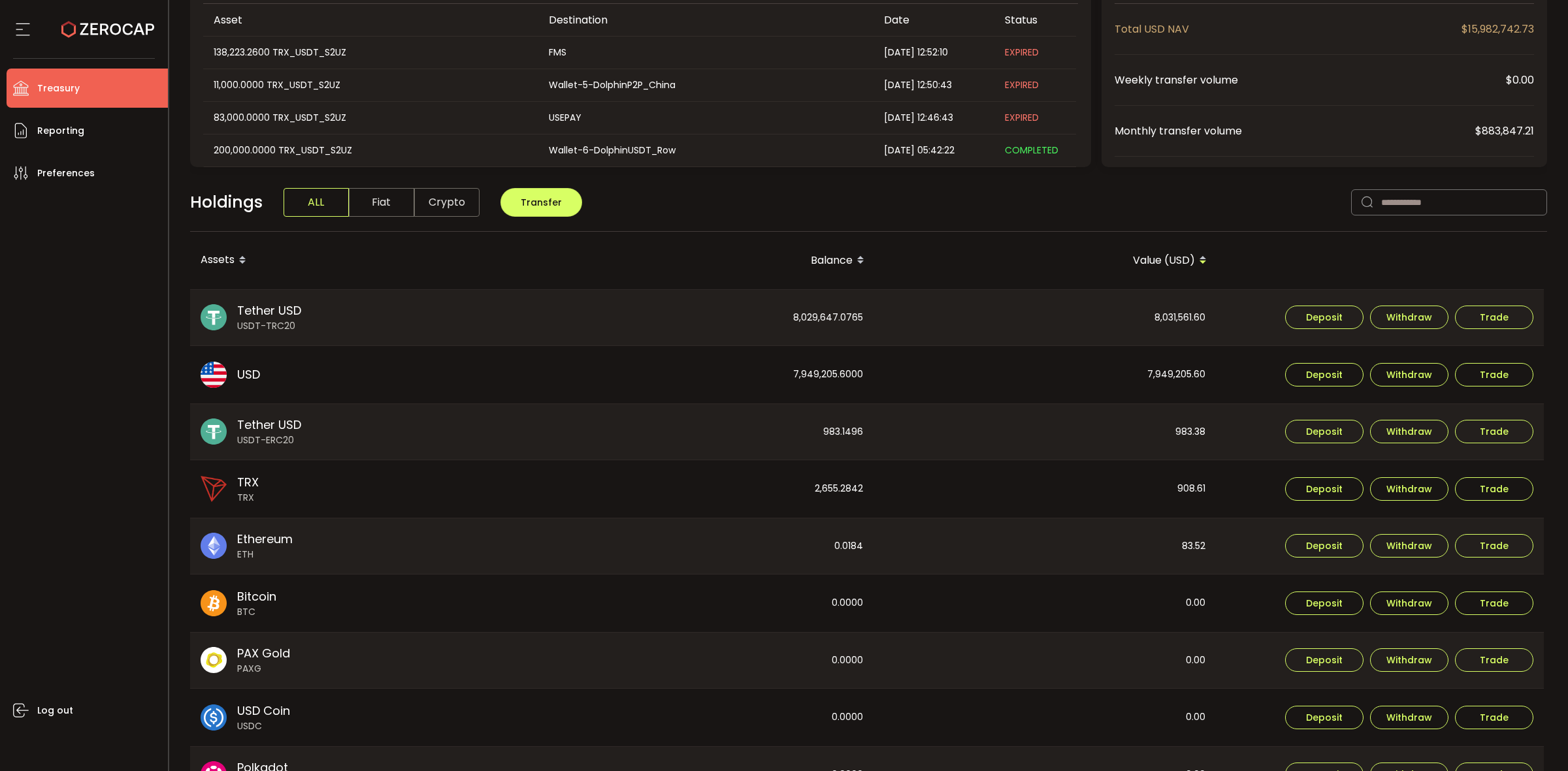
scroll to position [163, 0]
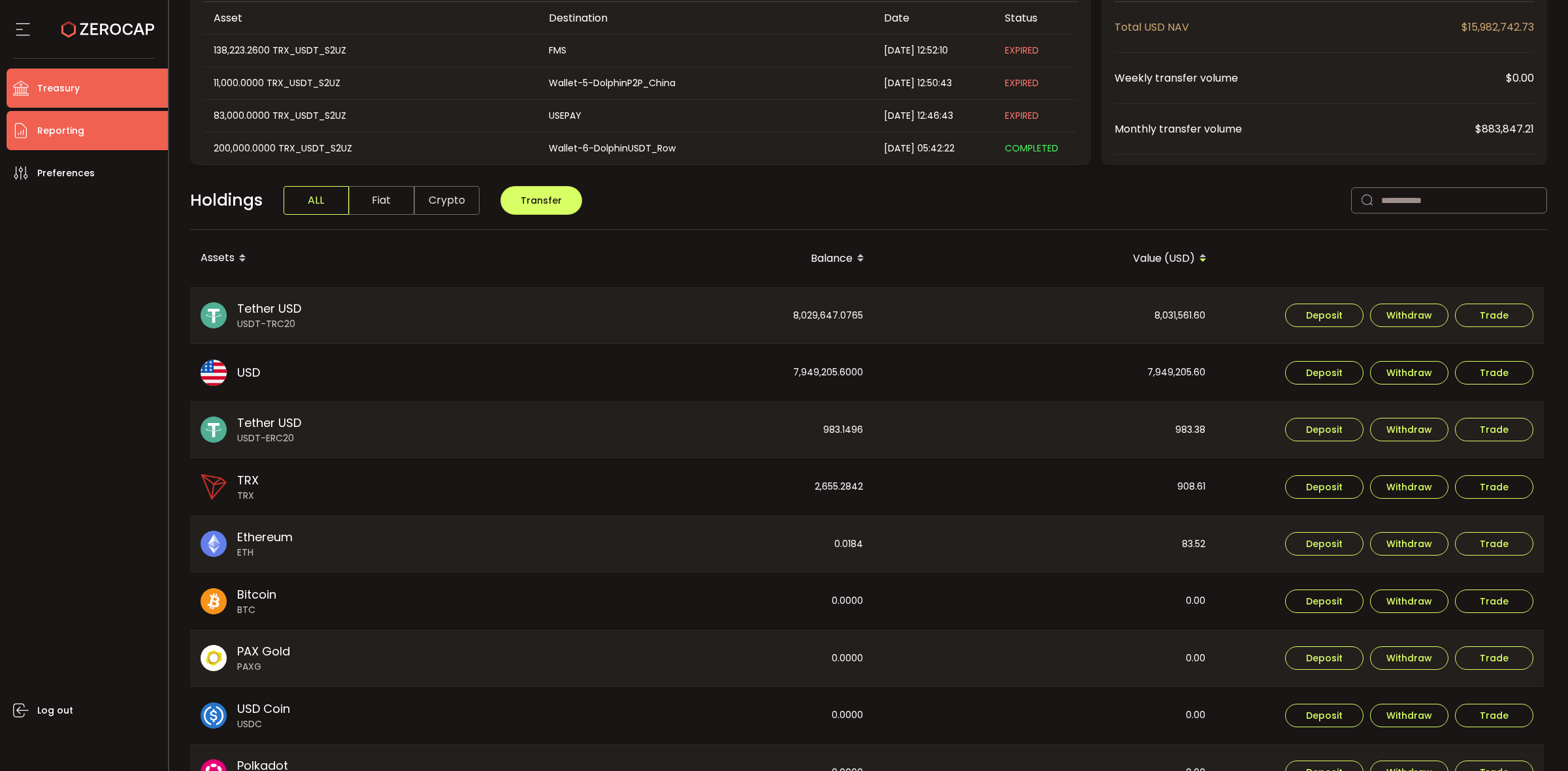
click at [106, 148] on li "Reporting" at bounding box center [88, 131] width 161 height 39
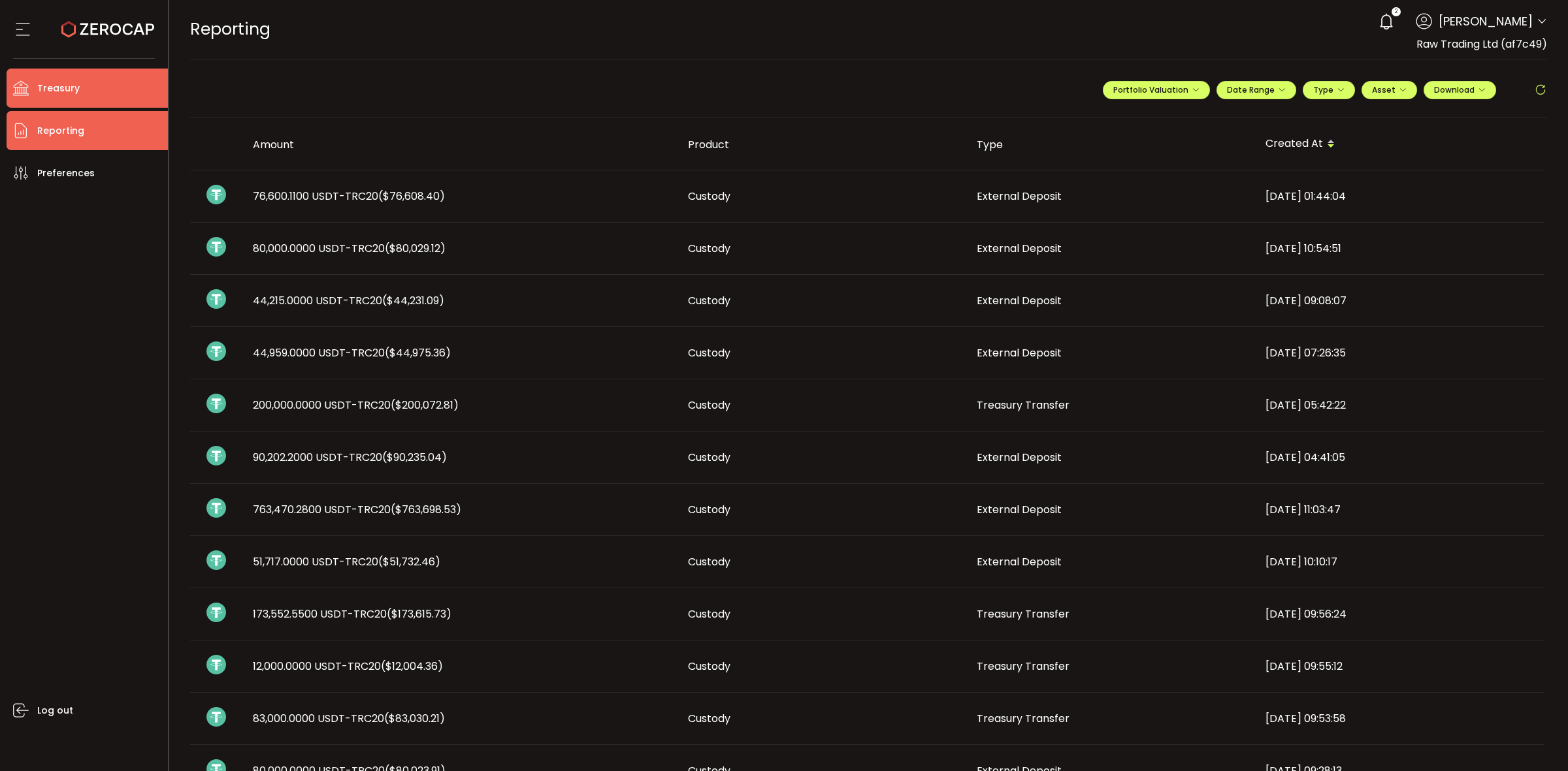
click at [90, 84] on li "Treasury" at bounding box center [88, 89] width 161 height 39
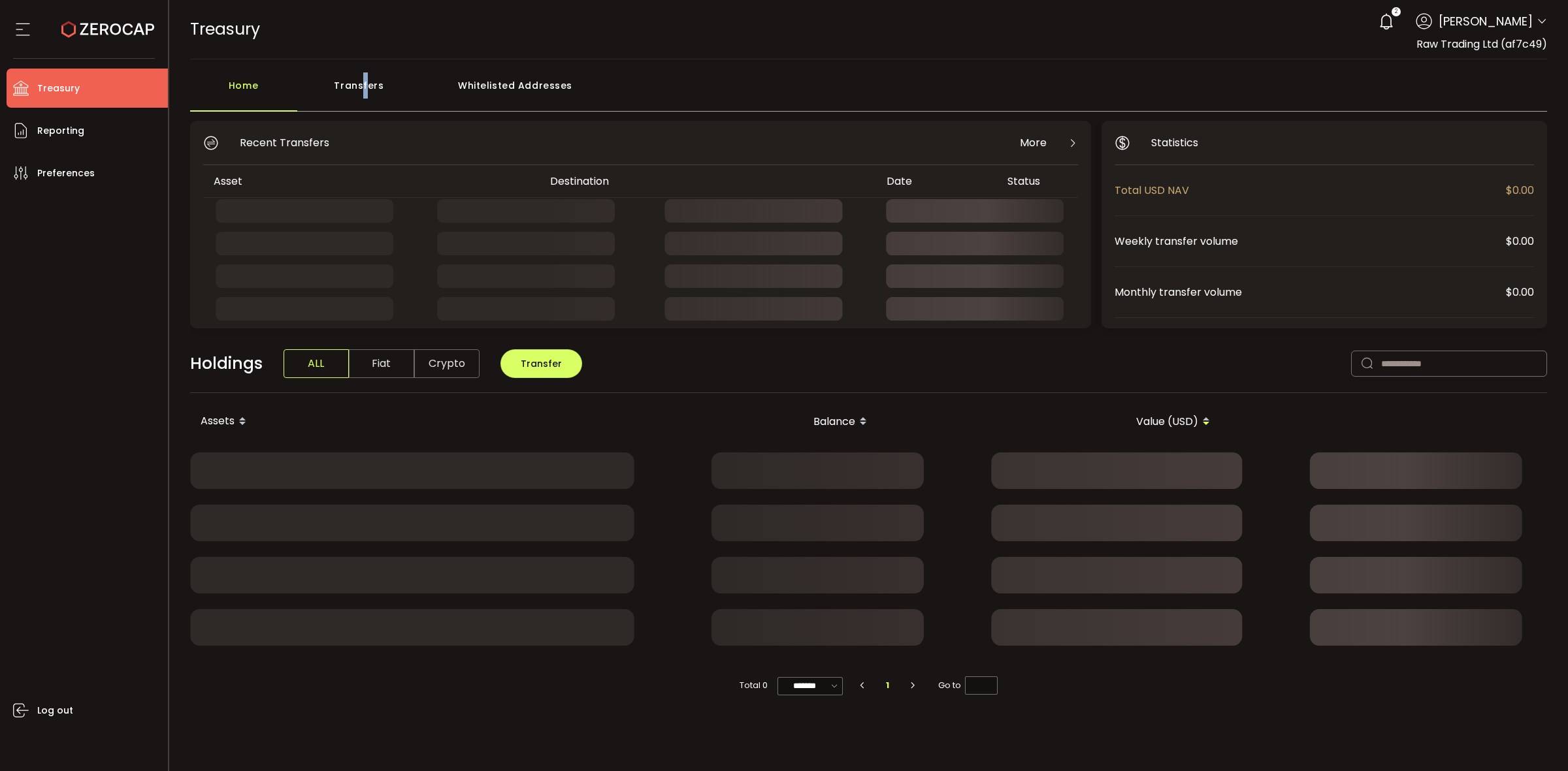
click at [367, 89] on div "Transfers" at bounding box center [359, 92] width 124 height 39
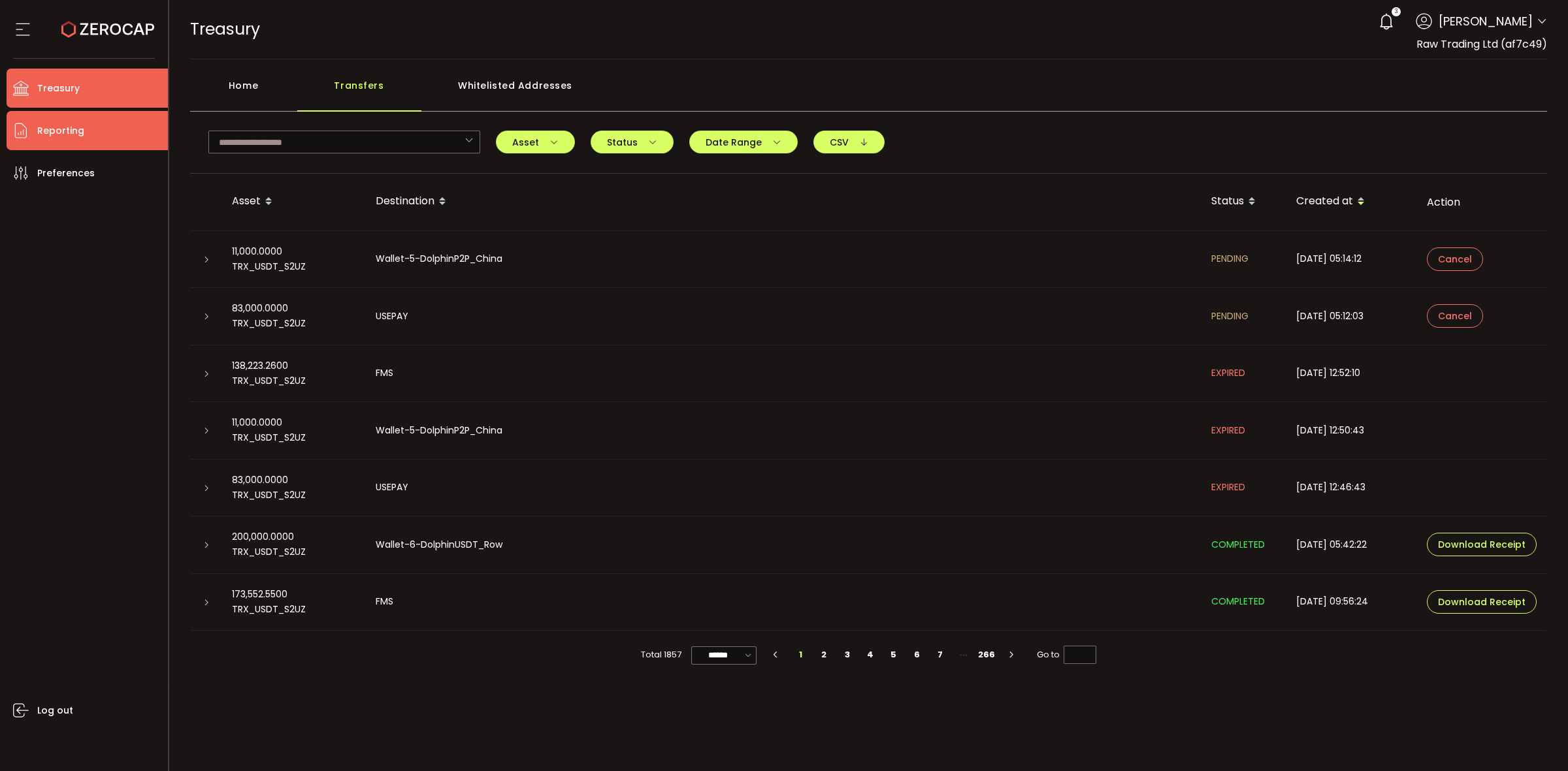
click at [110, 127] on li "Reporting" at bounding box center [88, 131] width 161 height 39
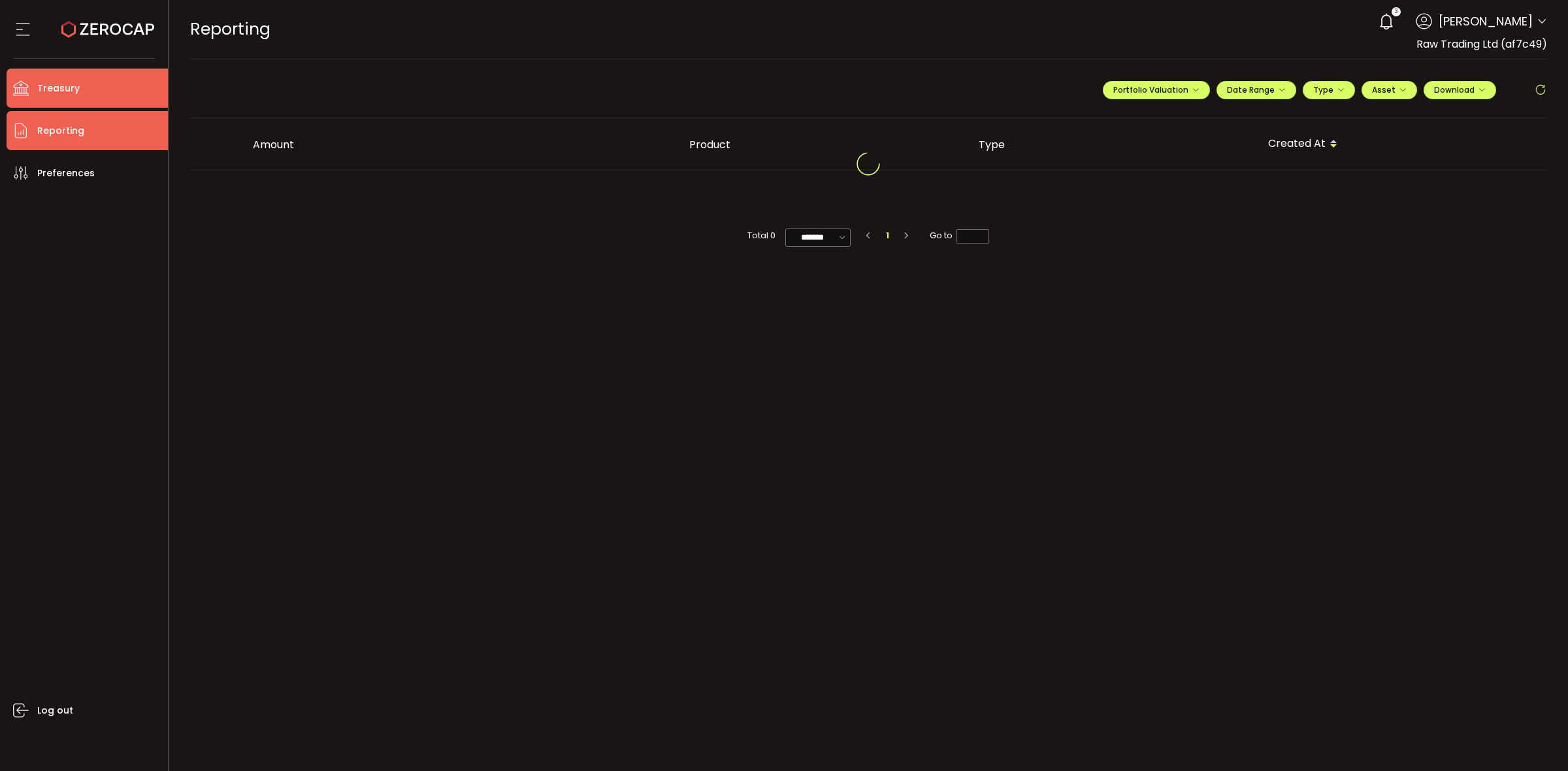
click at [108, 90] on li "Treasury" at bounding box center [88, 89] width 161 height 39
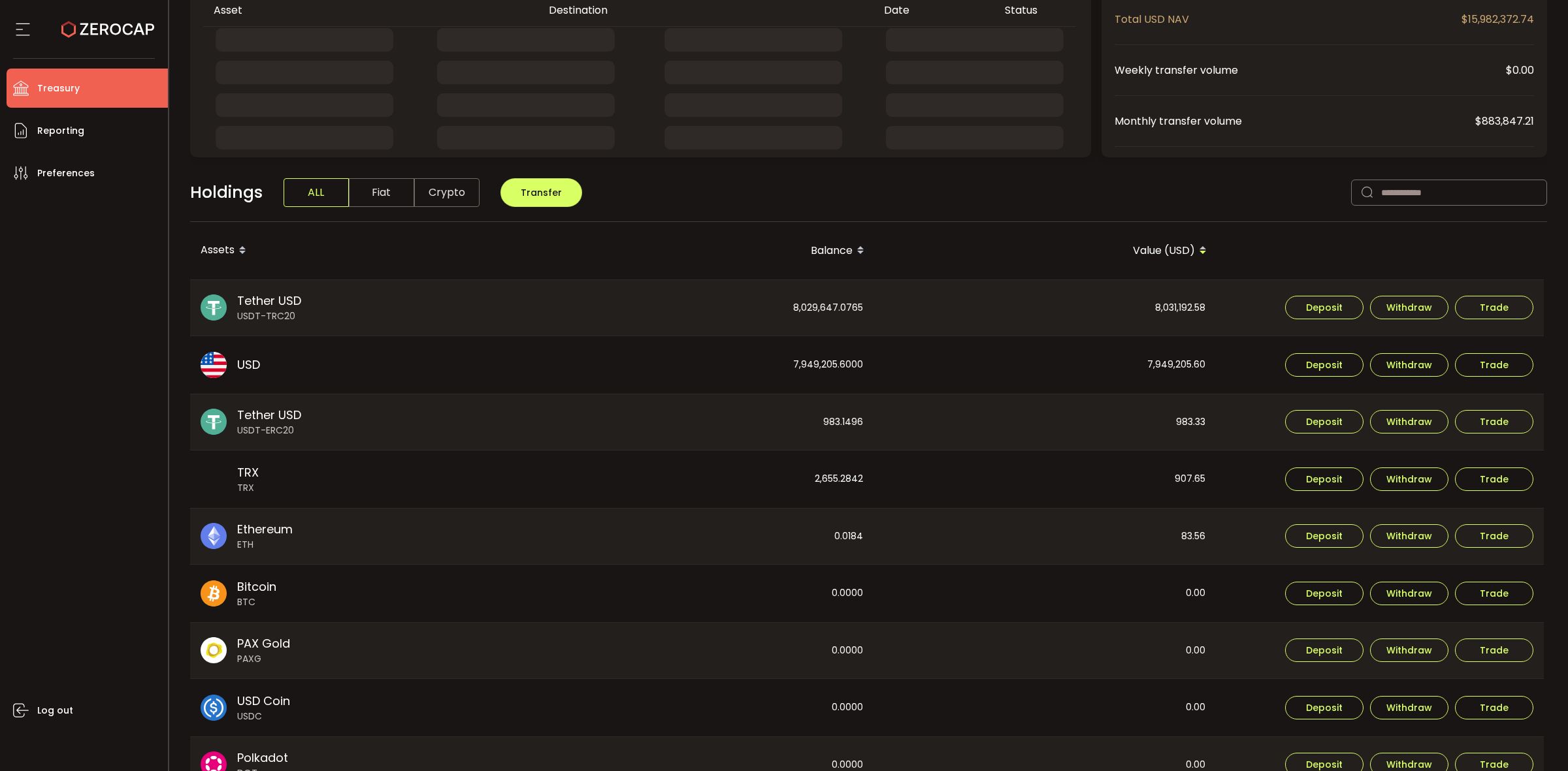
scroll to position [309, 0]
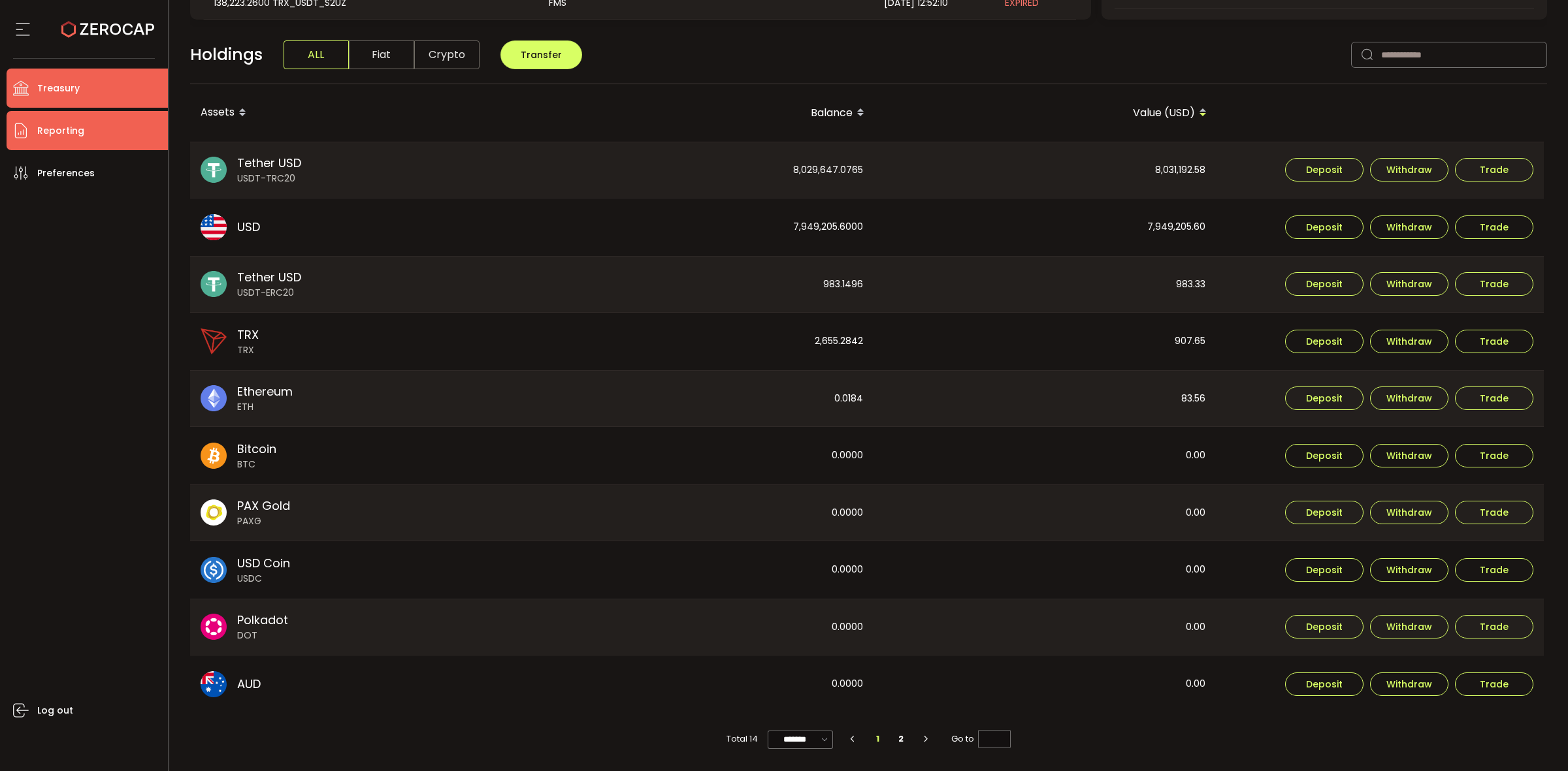
click at [67, 141] on li "Reporting" at bounding box center [88, 131] width 161 height 39
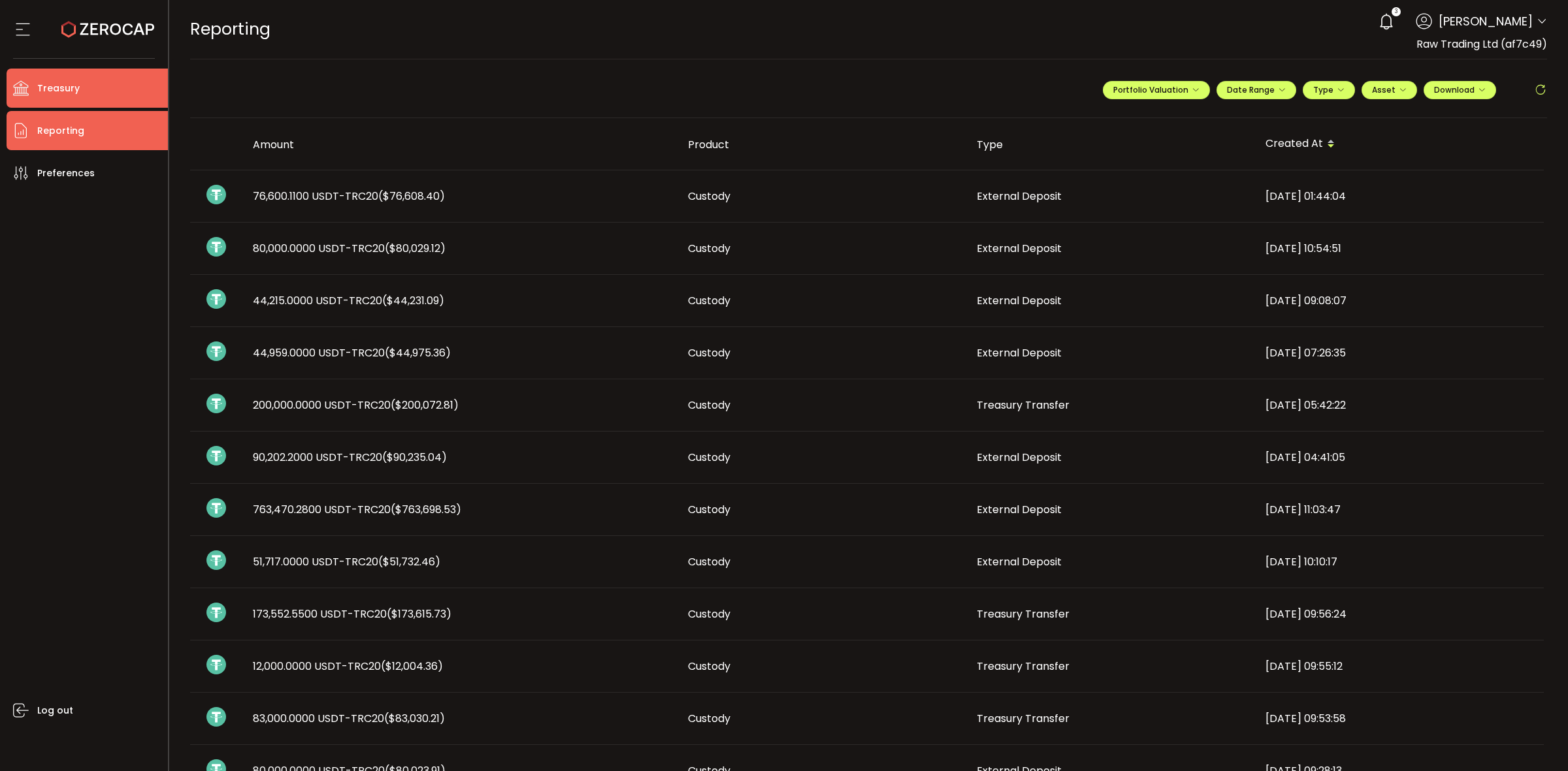
click at [57, 98] on li "Treasury" at bounding box center [88, 89] width 161 height 39
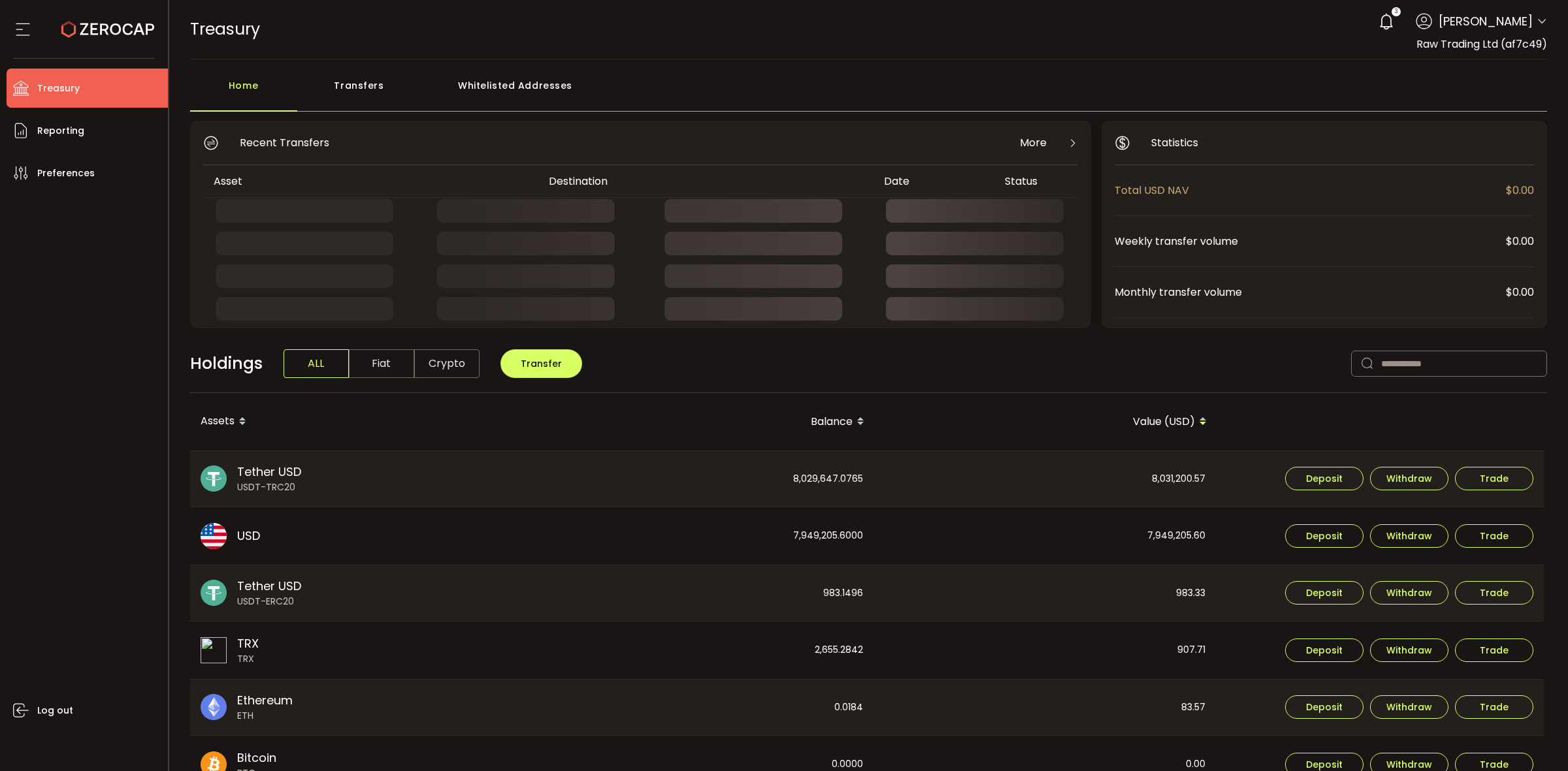
click at [324, 98] on div "Transfers" at bounding box center [359, 92] width 124 height 39
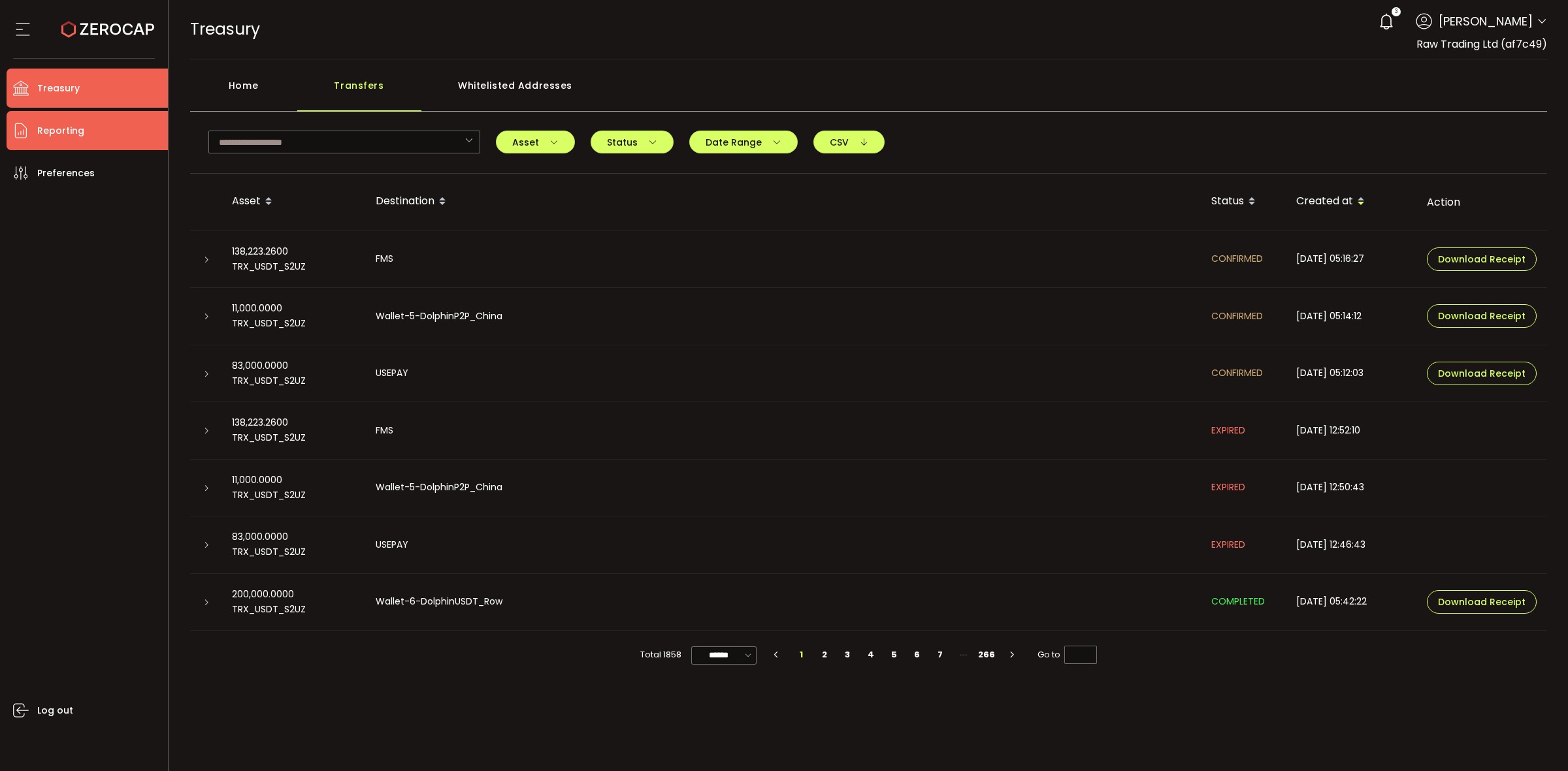
drag, startPoint x: 95, startPoint y: 135, endPoint x: 105, endPoint y: 141, distance: 11.7
click at [92, 136] on li "Reporting" at bounding box center [88, 131] width 161 height 39
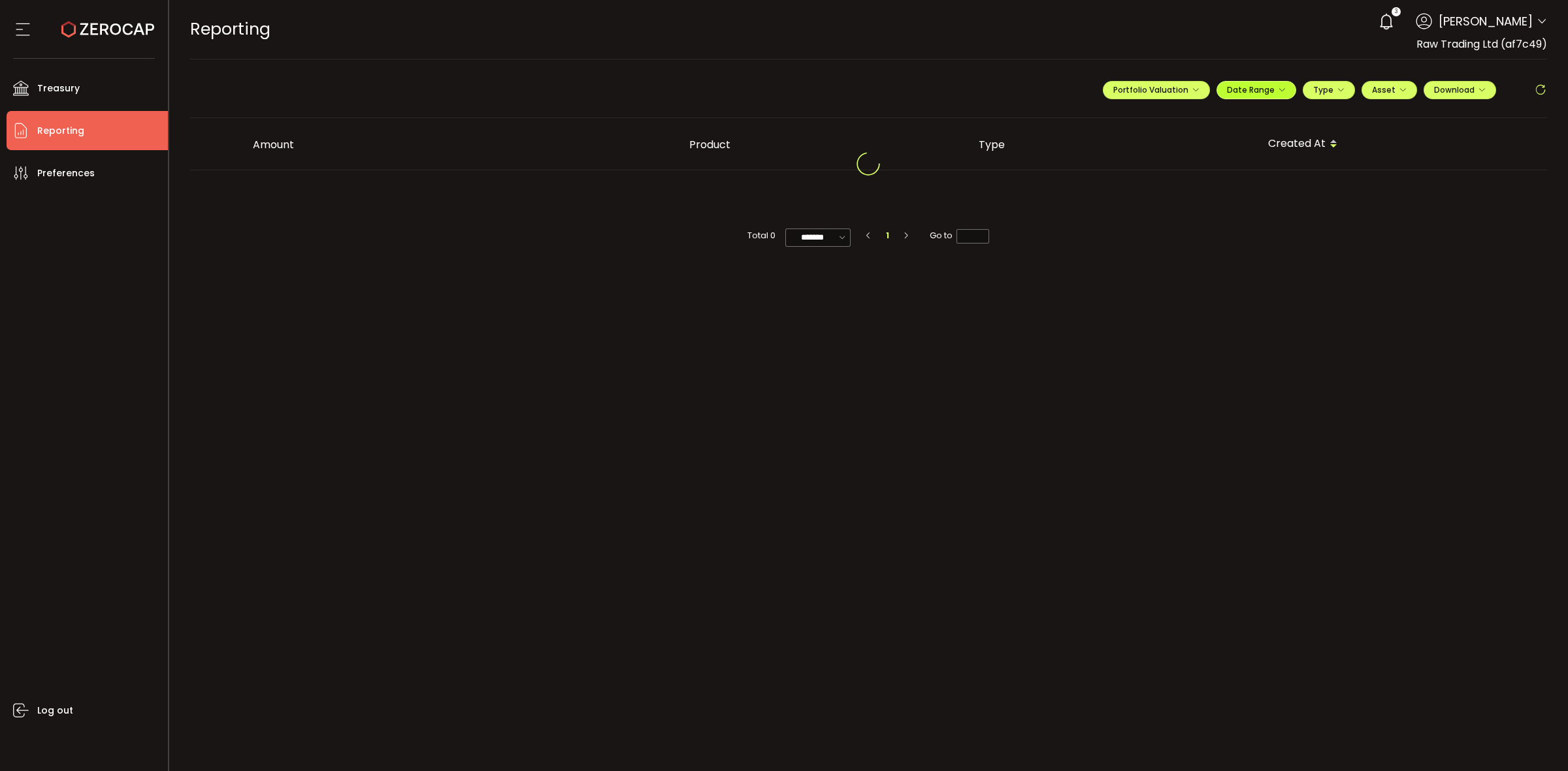
click at [1268, 92] on span "Date Range" at bounding box center [1256, 89] width 59 height 11
click at [1164, 116] on icon at bounding box center [1171, 116] width 17 height 13
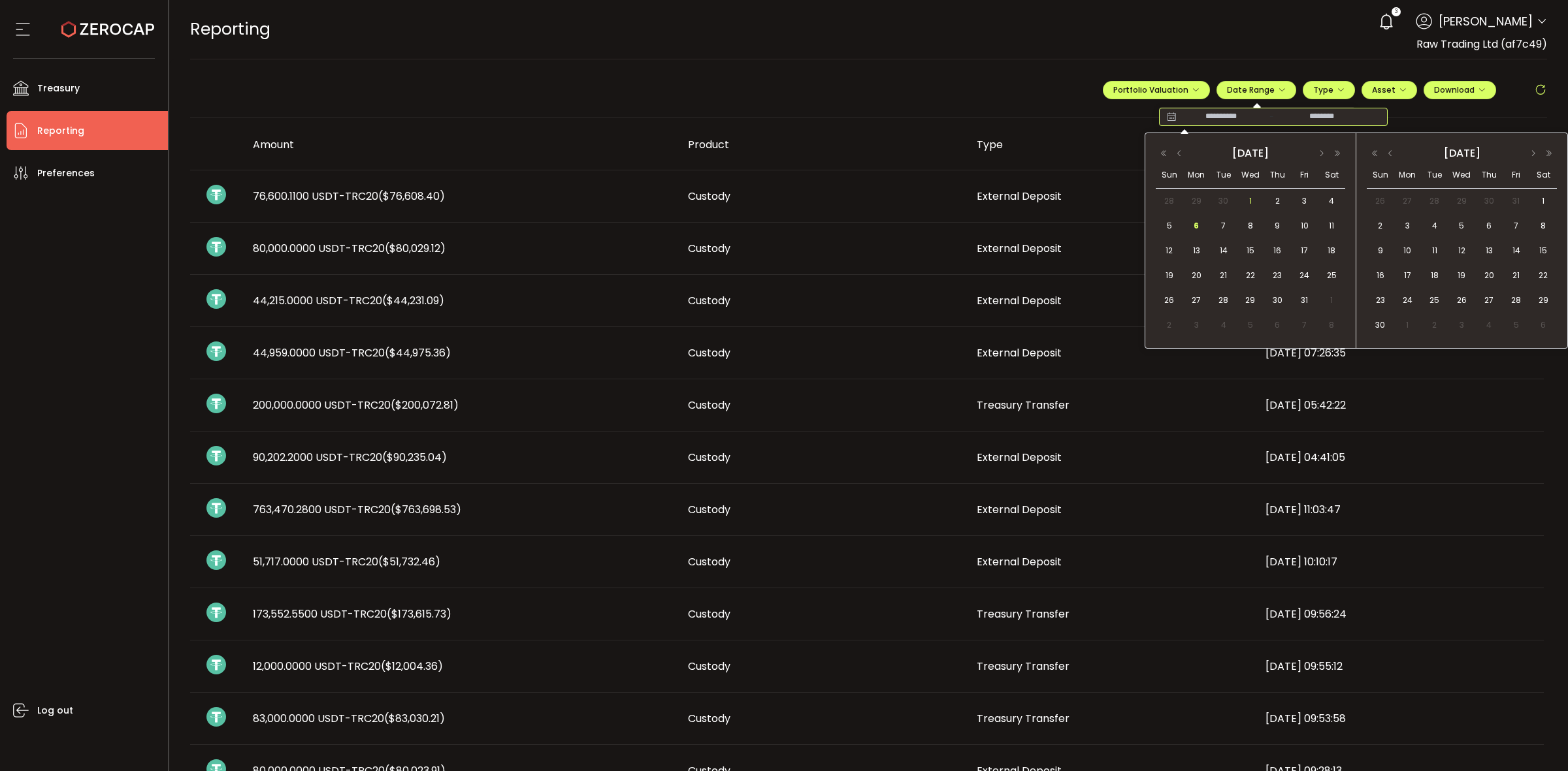
drag, startPoint x: 1248, startPoint y: 197, endPoint x: 1239, endPoint y: 204, distance: 11.4
click at [1246, 198] on span "1" at bounding box center [1250, 202] width 16 height 16
click at [1192, 224] on span "6" at bounding box center [1196, 226] width 16 height 16
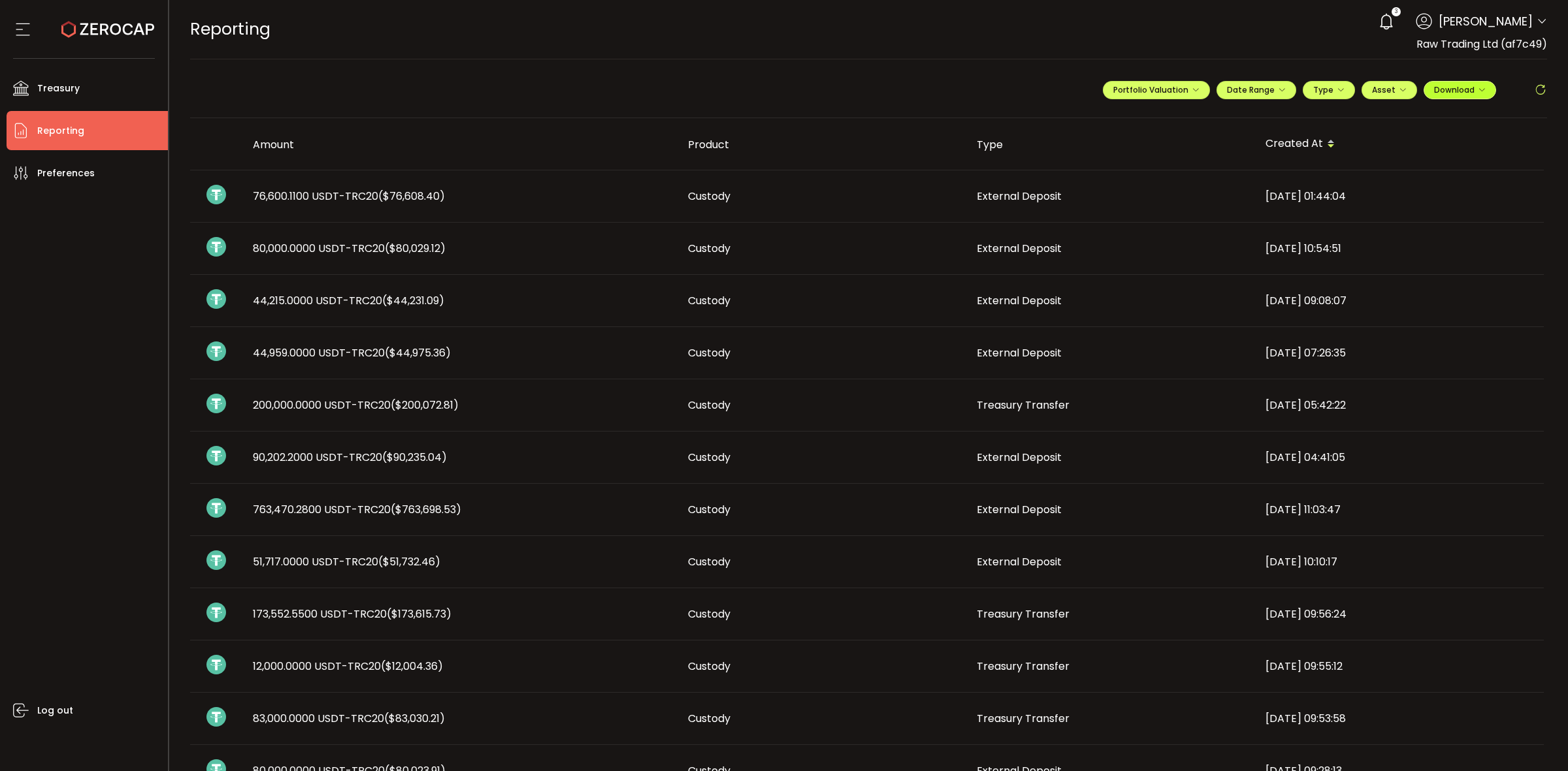
click at [1452, 89] on span "Download" at bounding box center [1459, 89] width 51 height 11
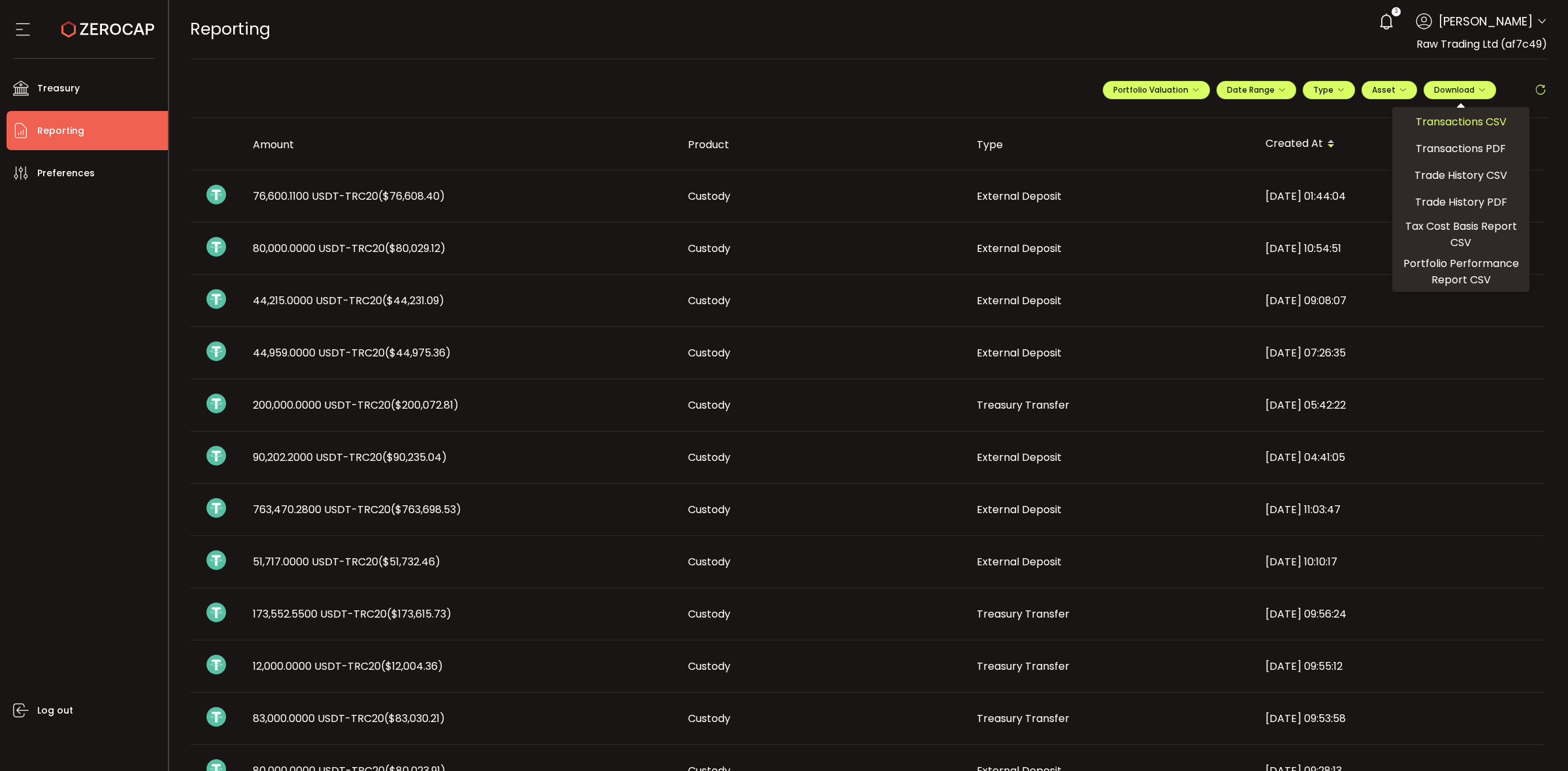
click at [1451, 121] on span "Transactions CSV" at bounding box center [1461, 122] width 90 height 17
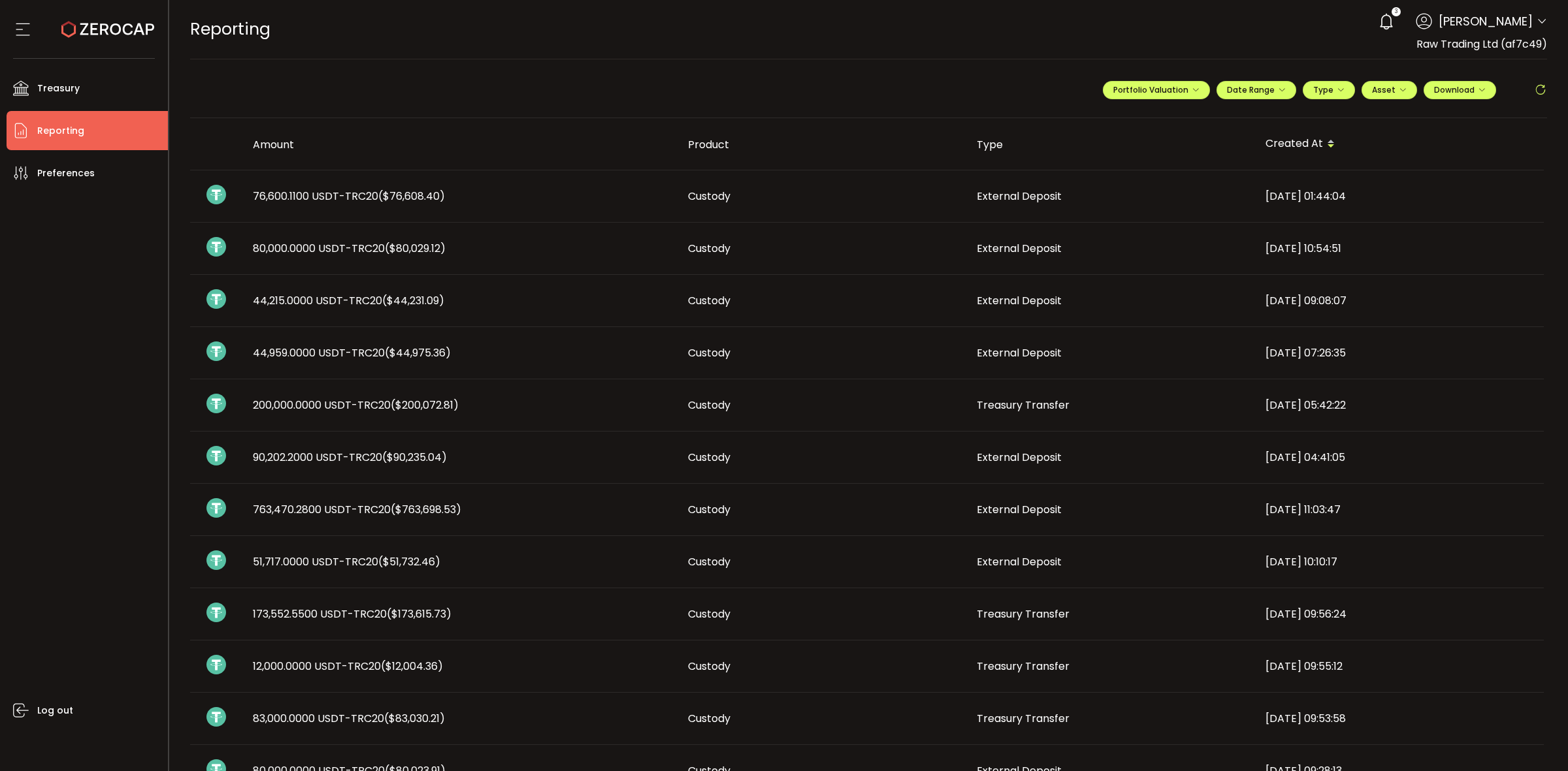
click at [1543, 27] on header "PDF is being processed and will download to your computer REPORTING Buy Power $…" at bounding box center [869, 30] width 1399 height 59
click at [1541, 27] on icon at bounding box center [1541, 22] width 11 height 11
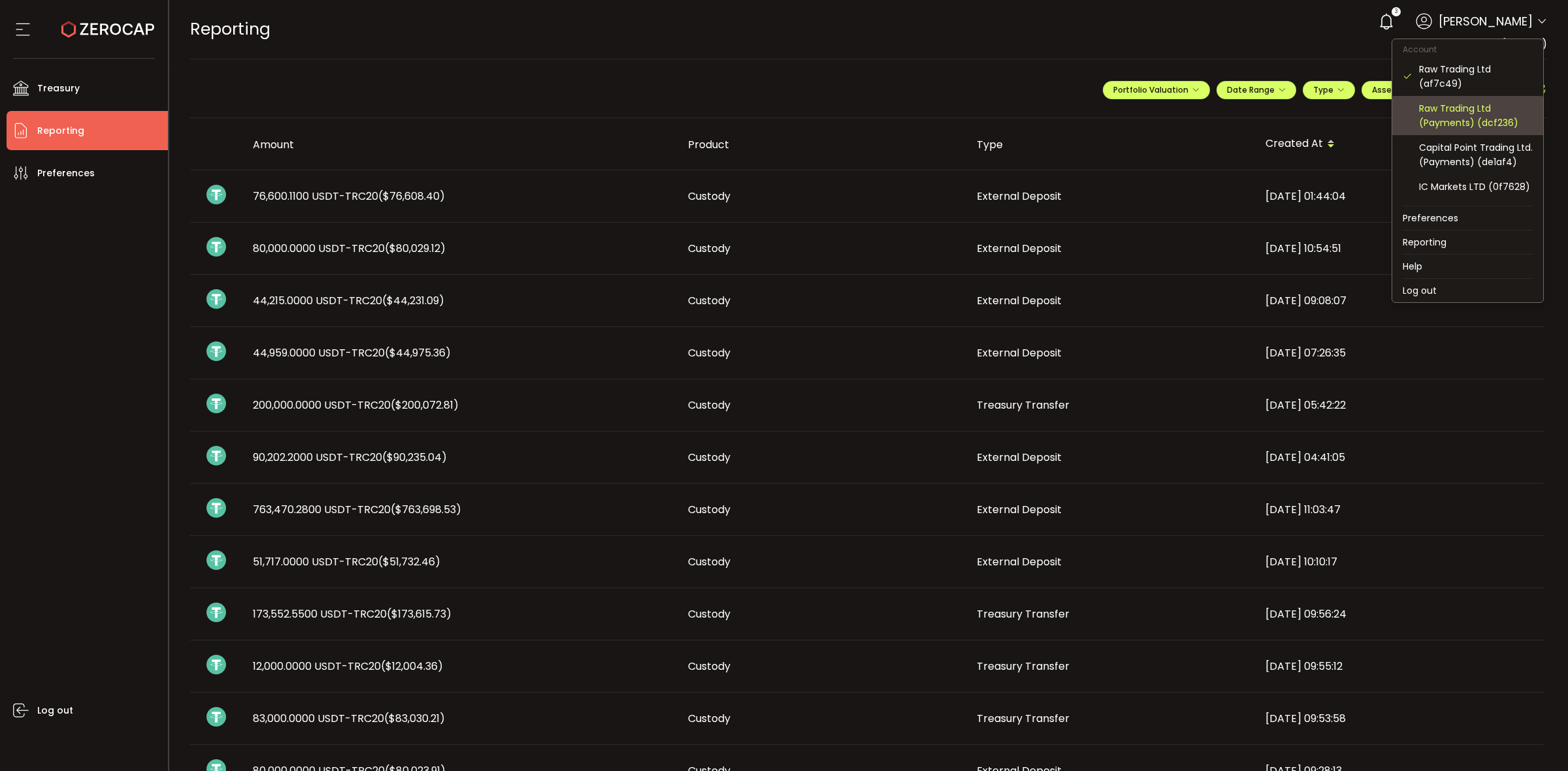
click at [1493, 126] on div "Raw Trading Ltd (Payments) (dcf236)" at bounding box center [1476, 115] width 114 height 29
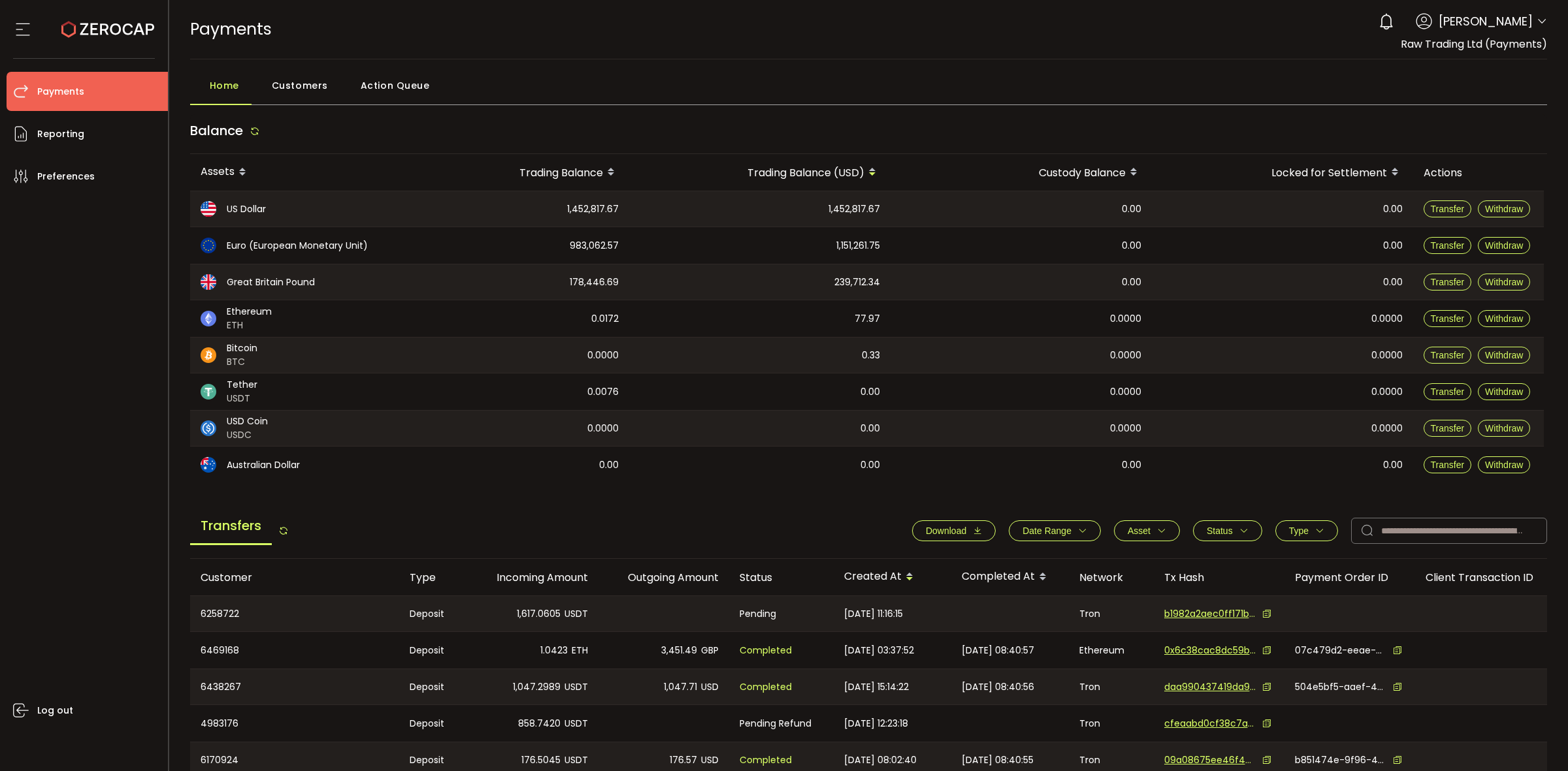
click at [1086, 535] on button "Date Range" at bounding box center [1055, 530] width 92 height 21
click at [996, 561] on icon at bounding box center [1000, 563] width 15 height 21
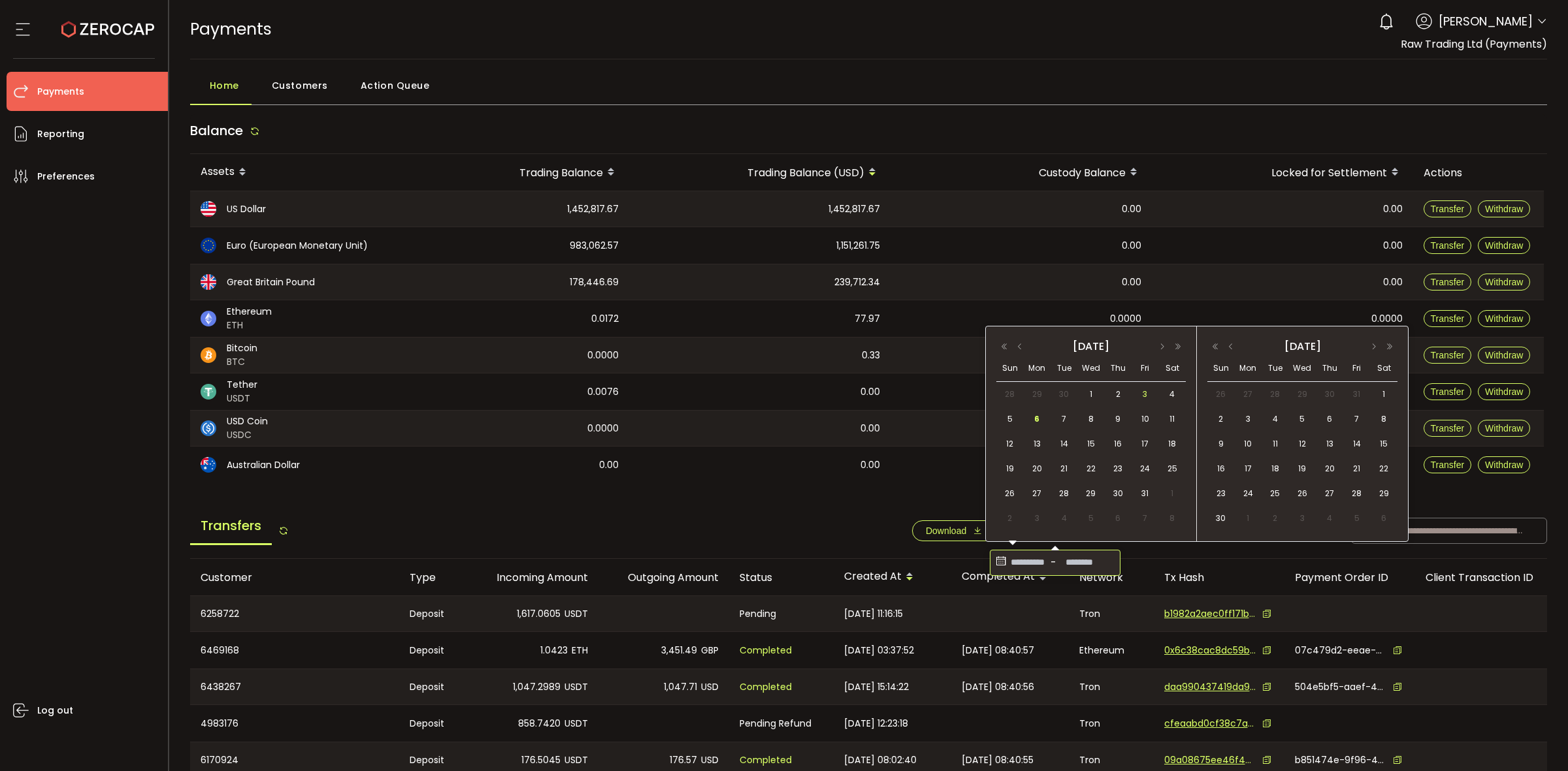
click at [1145, 397] on span "3" at bounding box center [1145, 394] width 16 height 16
click at [1092, 393] on span "1" at bounding box center [1091, 394] width 16 height 16
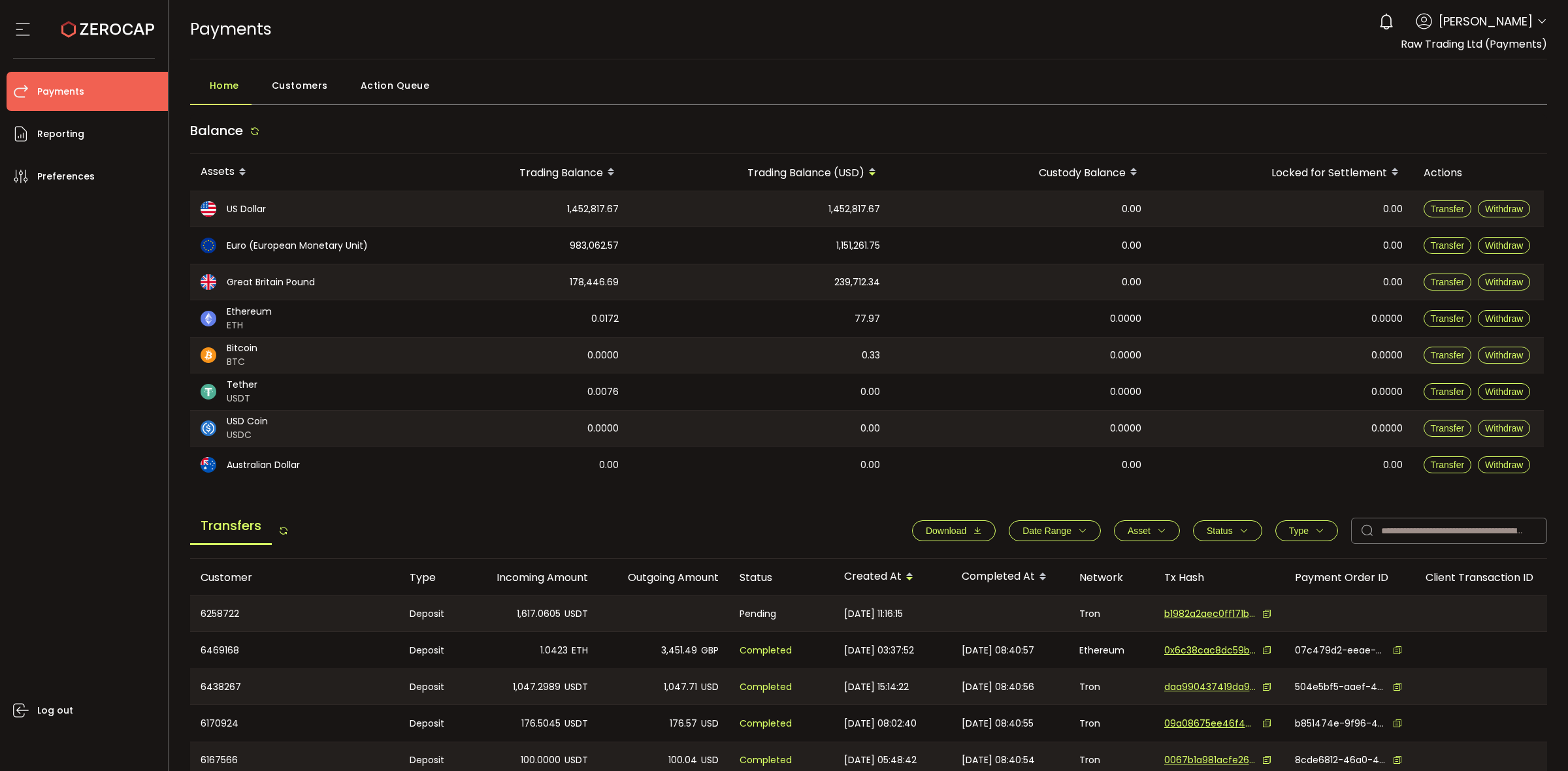
click at [1080, 533] on icon "button" at bounding box center [1082, 530] width 9 height 9
click at [1000, 563] on icon at bounding box center [1000, 563] width 15 height 21
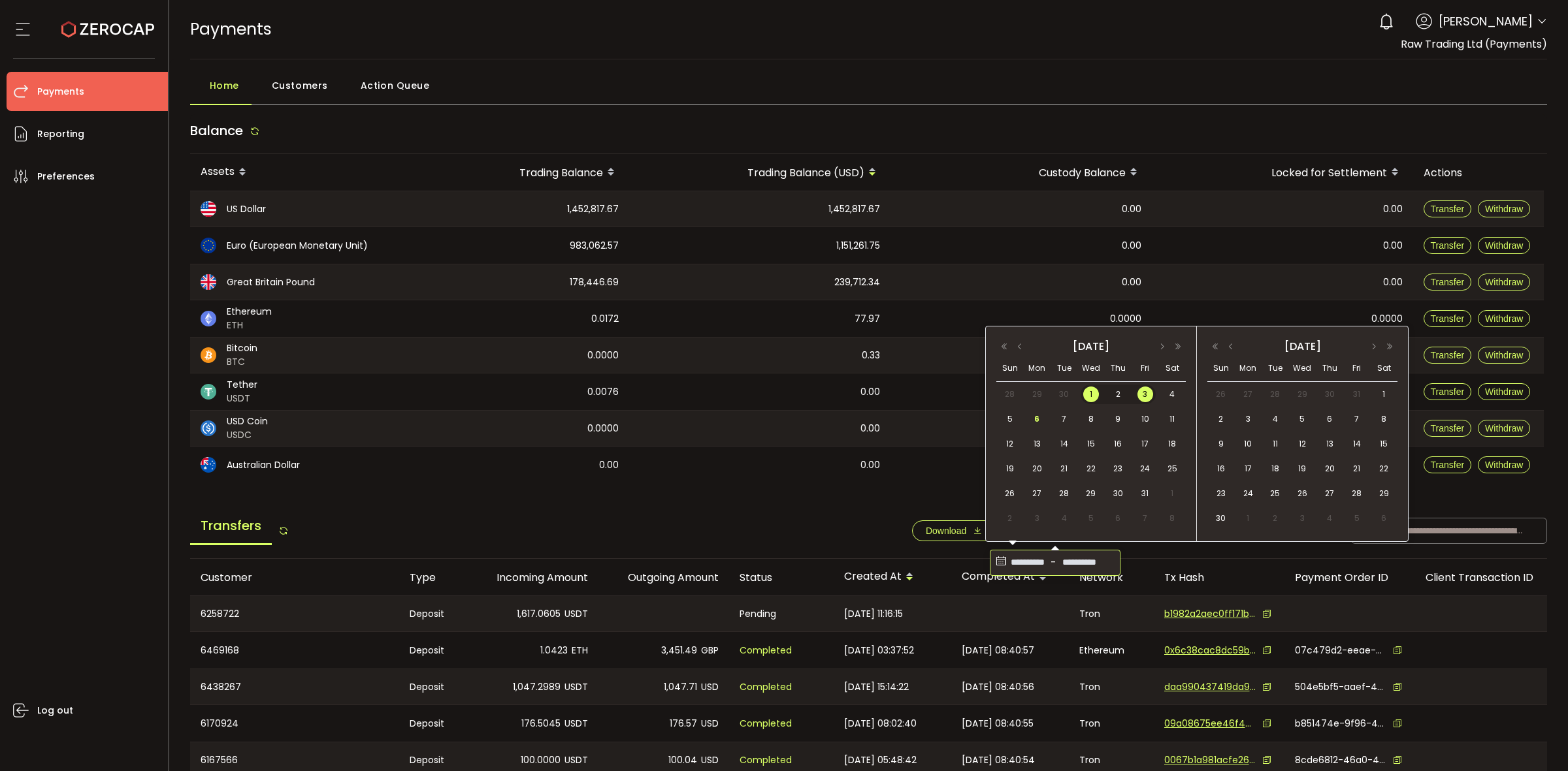
click at [1083, 395] on span "1" at bounding box center [1091, 394] width 16 height 16
click at [1051, 416] on div "7" at bounding box center [1062, 419] width 24 height 20
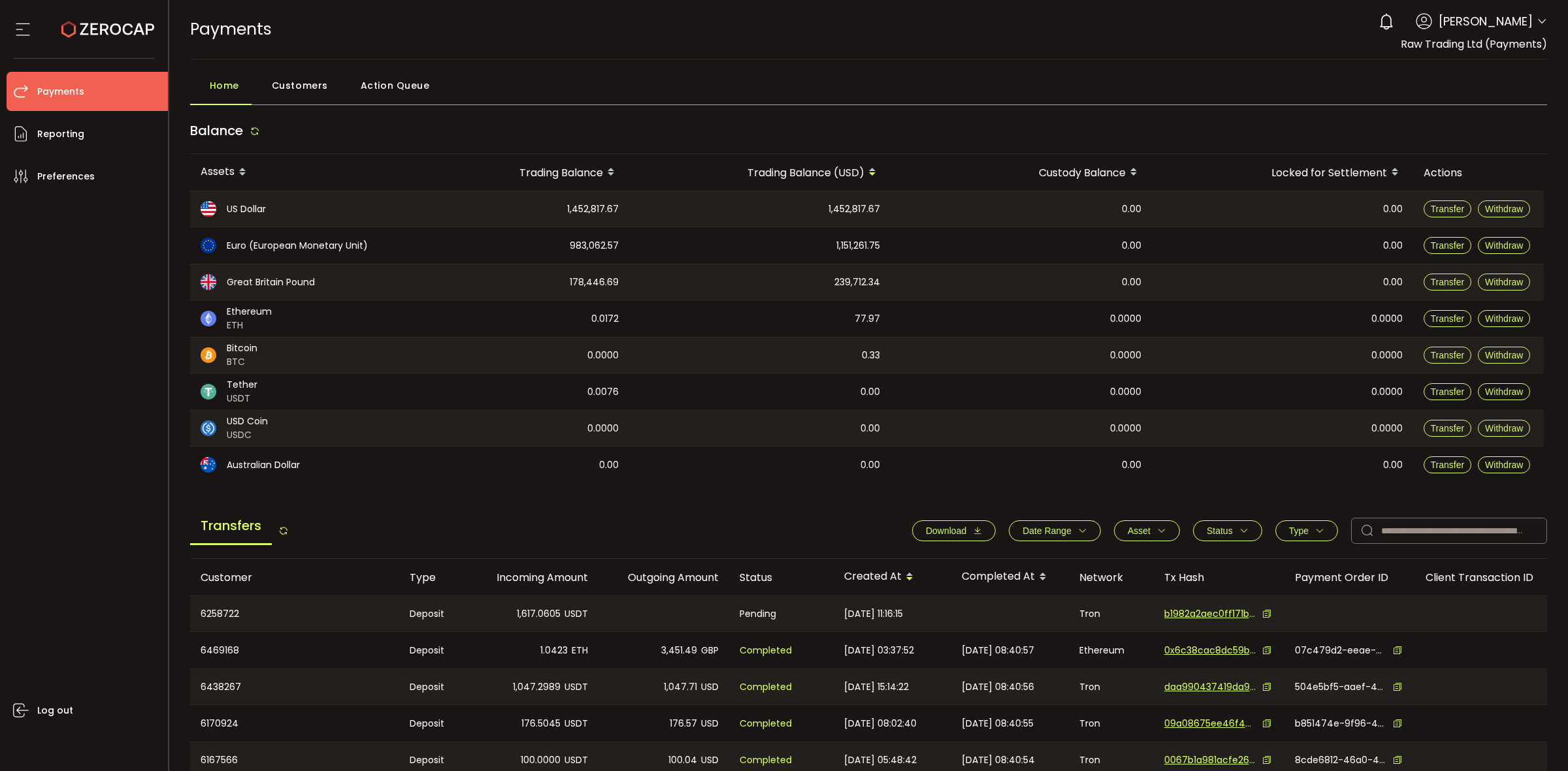
click at [947, 526] on span "Download" at bounding box center [945, 531] width 40 height 11
